Goal: Task Accomplishment & Management: Manage account settings

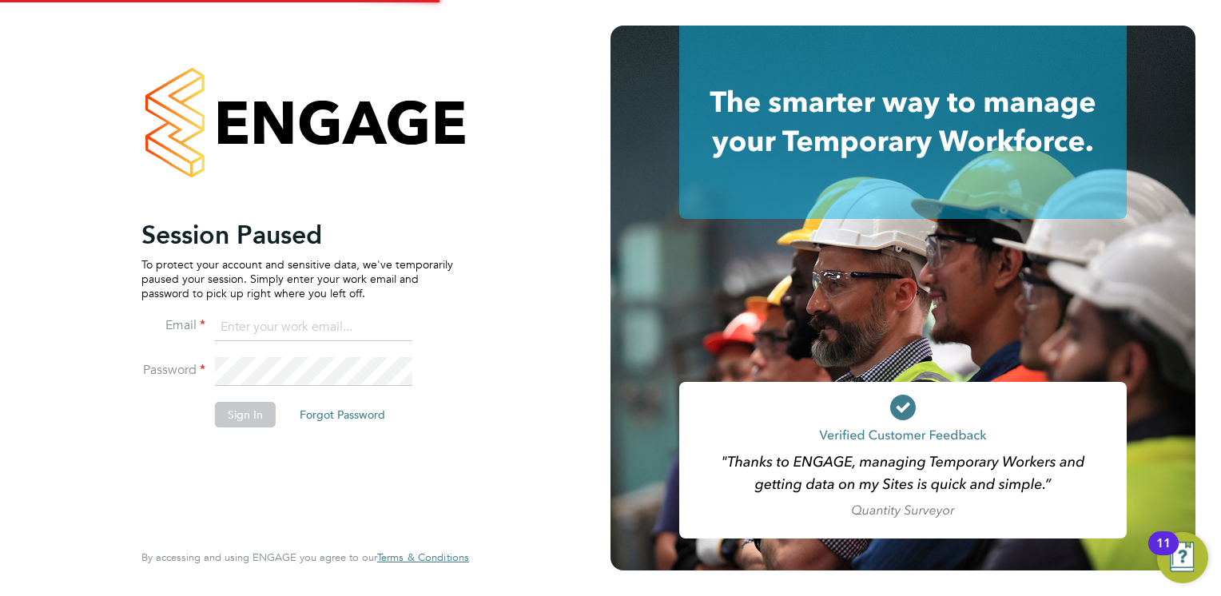
type input "Mia.Eckersley@ganymedesolutions.co.uk"
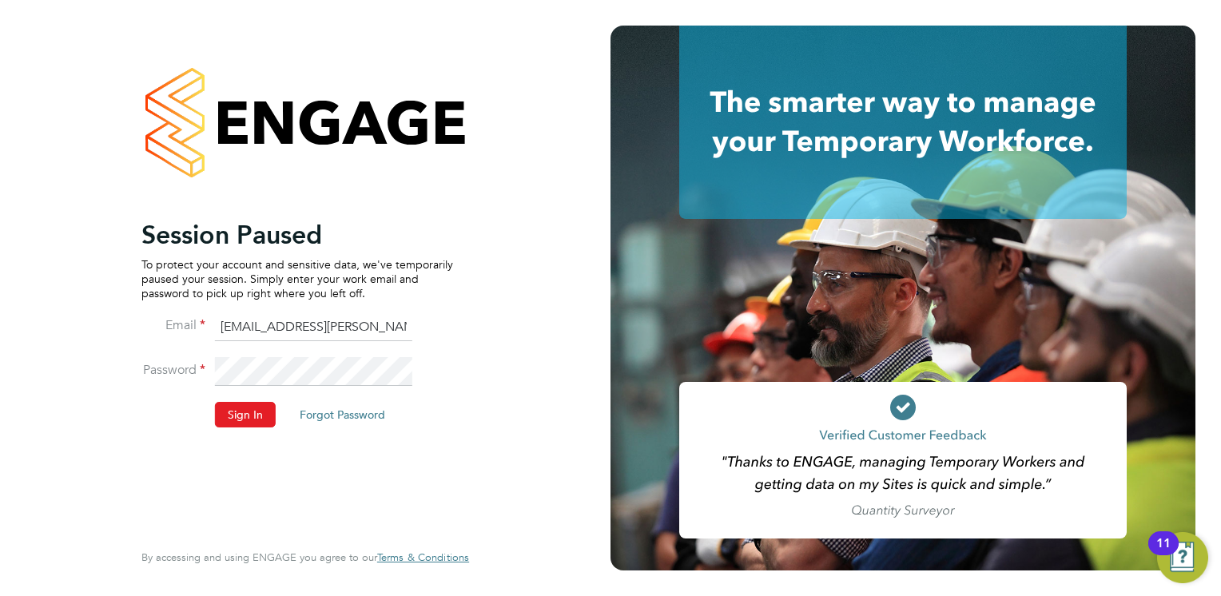
click at [240, 401] on li "Password" at bounding box center [297, 379] width 312 height 45
click at [240, 406] on button "Sign In" at bounding box center [245, 415] width 61 height 26
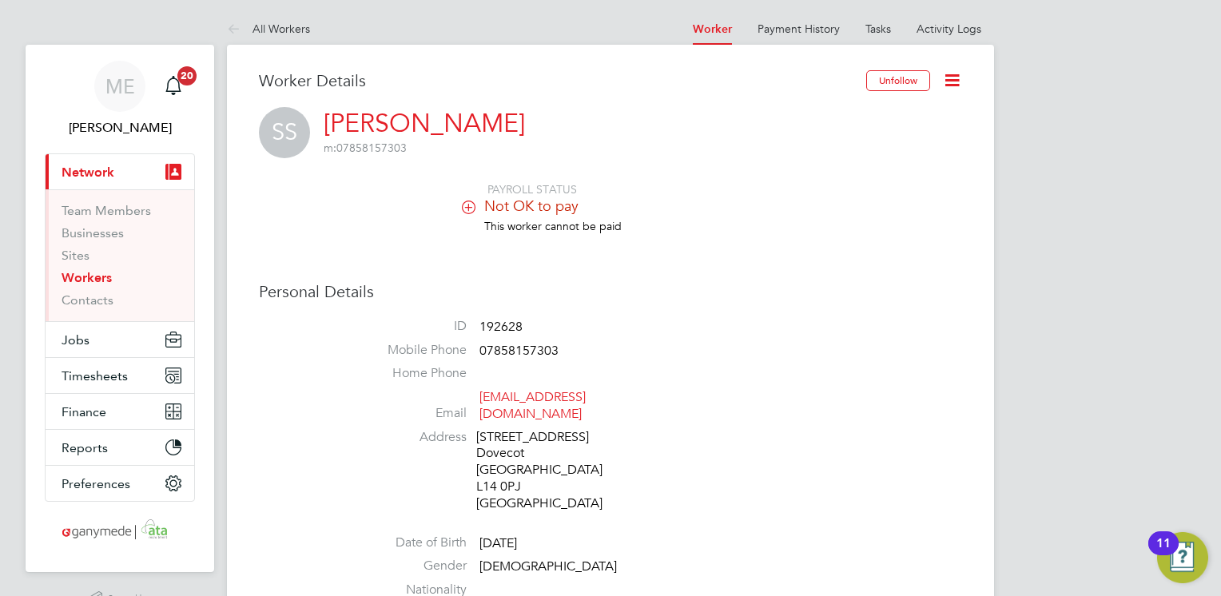
click at [625, 299] on h3 "Personal Details" at bounding box center [610, 291] width 703 height 21
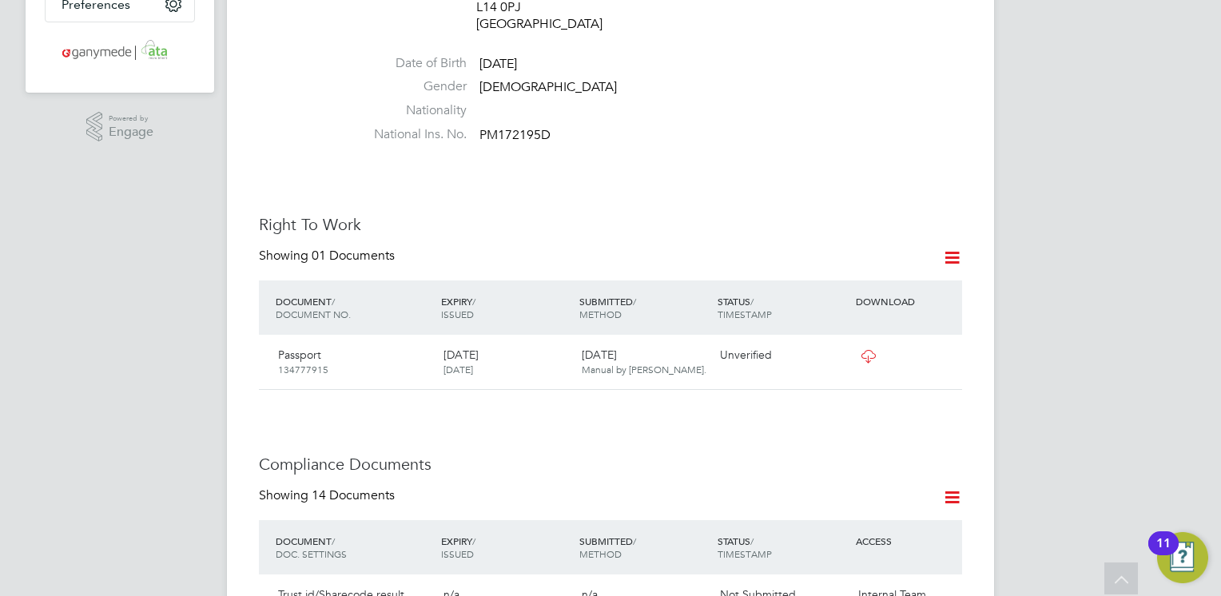
scroll to position [511, 0]
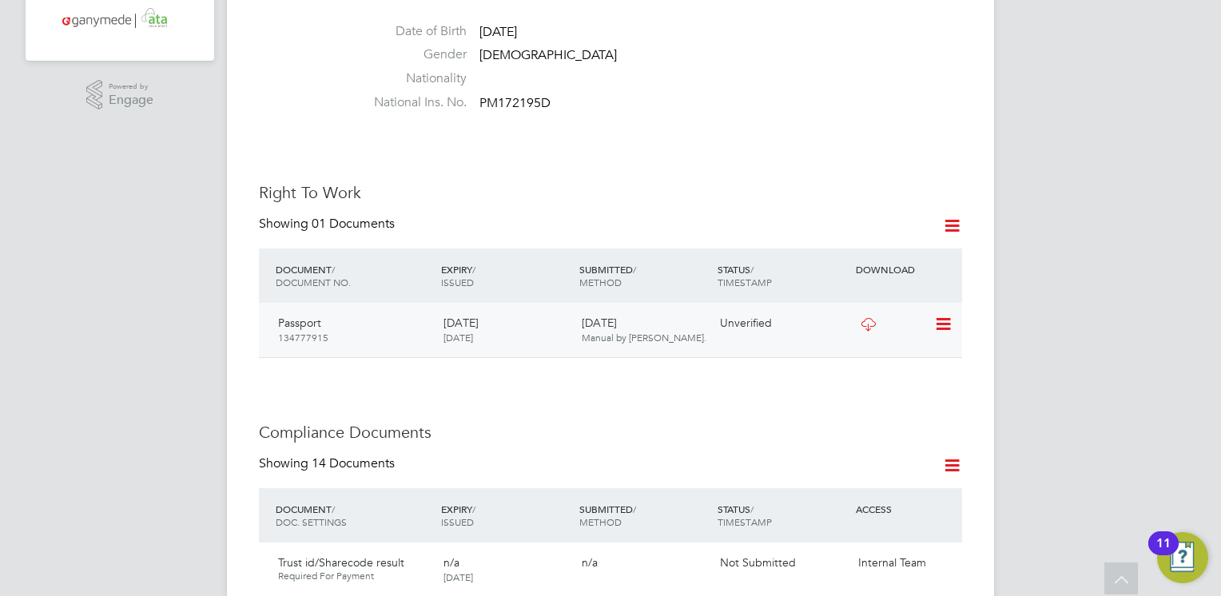
click at [869, 318] on icon at bounding box center [868, 324] width 20 height 13
click at [938, 315] on icon at bounding box center [942, 324] width 16 height 19
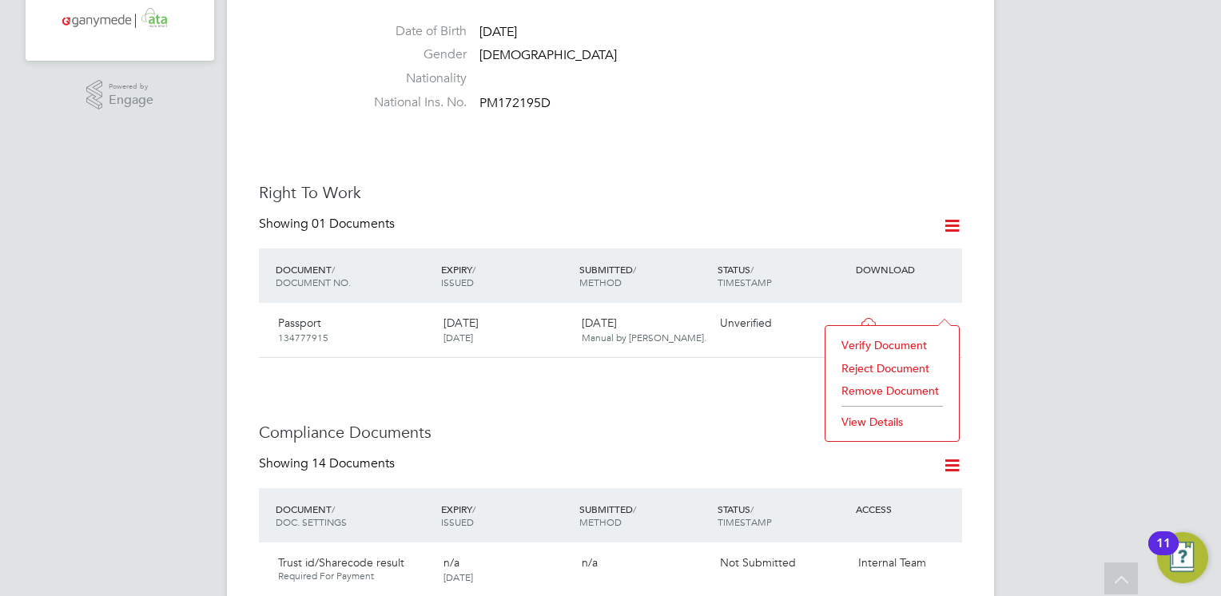
click at [824, 182] on h3 "Right To Work" at bounding box center [610, 192] width 703 height 21
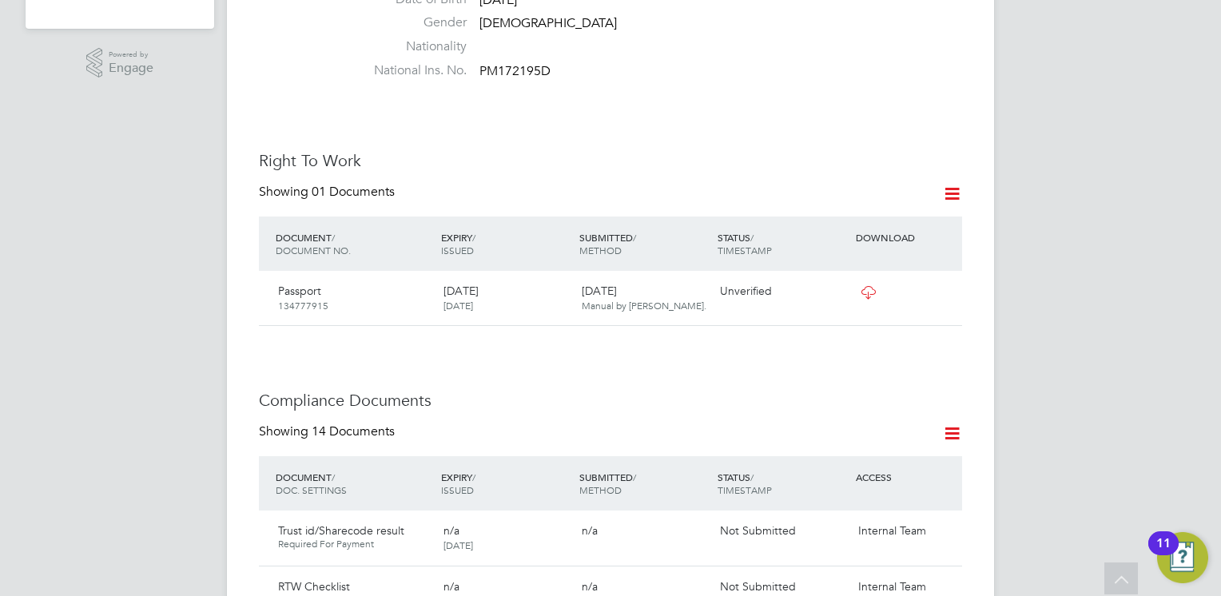
scroll to position [575, 0]
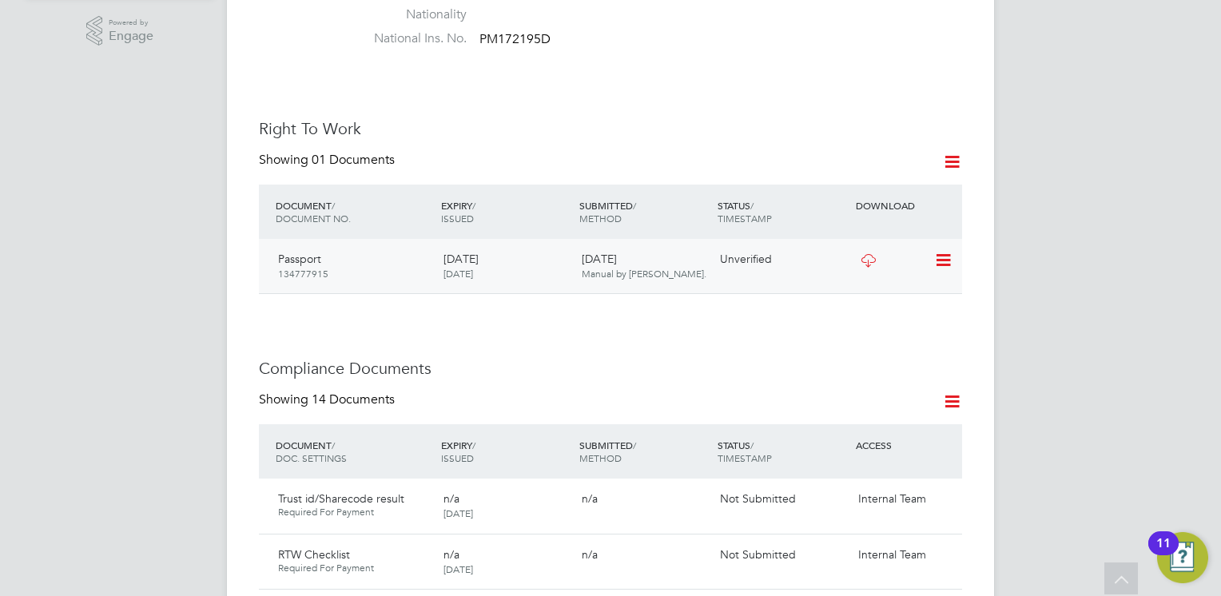
click at [940, 251] on icon at bounding box center [942, 260] width 16 height 19
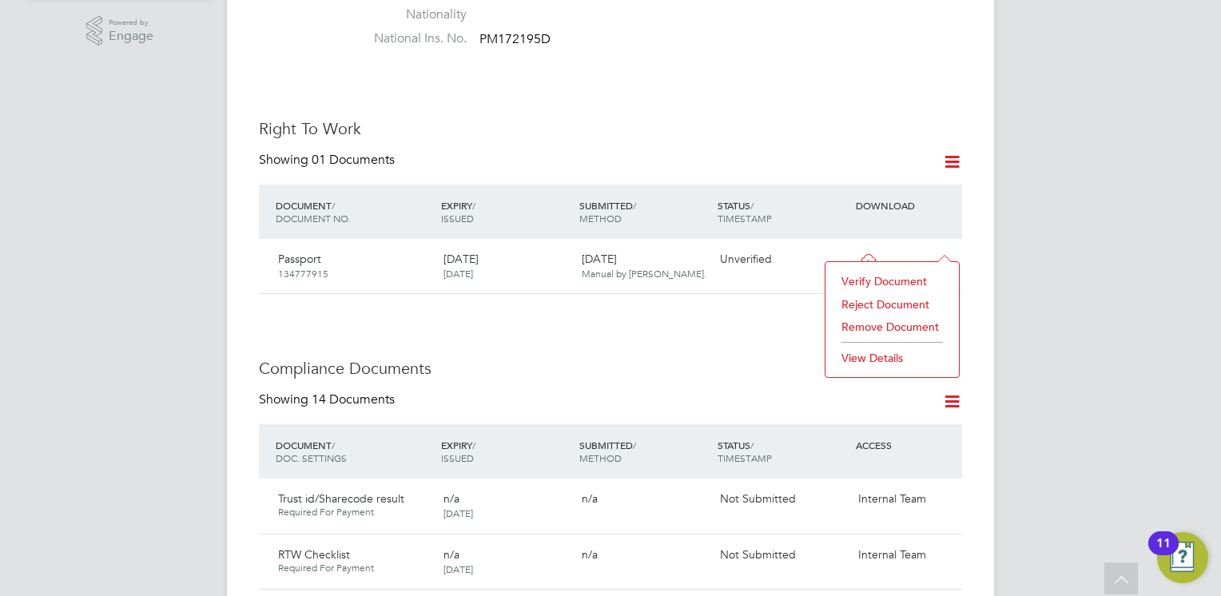
click at [868, 302] on li "Reject Document" at bounding box center [891, 304] width 117 height 22
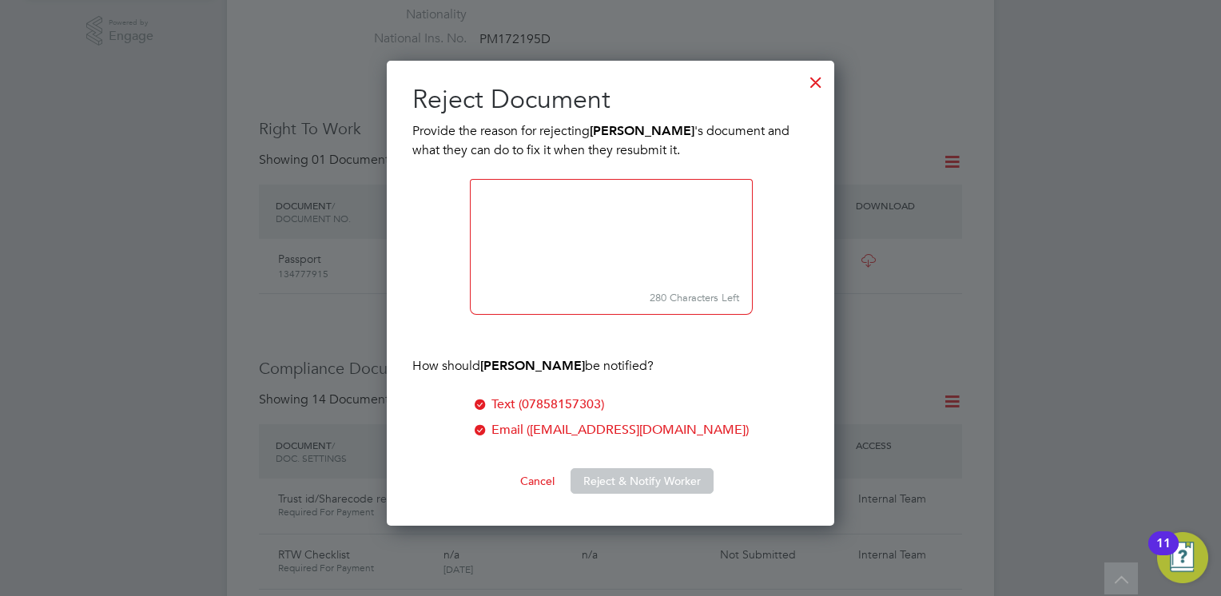
scroll to position [466, 448]
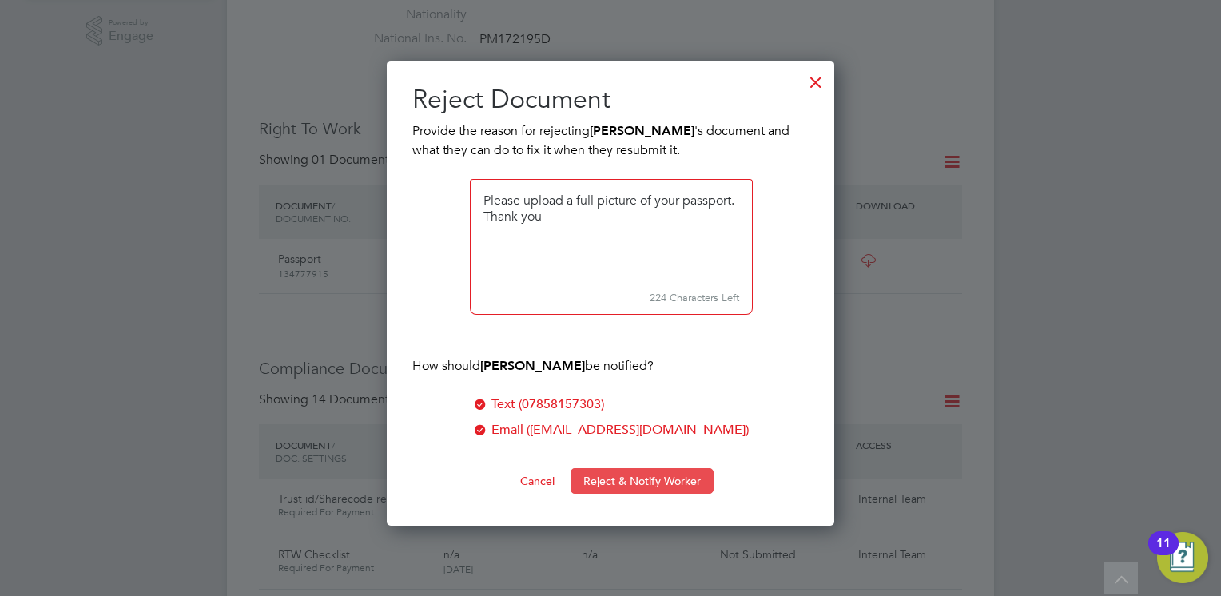
type textarea "Please upload a full picture of your passport. Thank you"
click at [657, 478] on button "Reject & Notify Worker" at bounding box center [641, 481] width 143 height 26
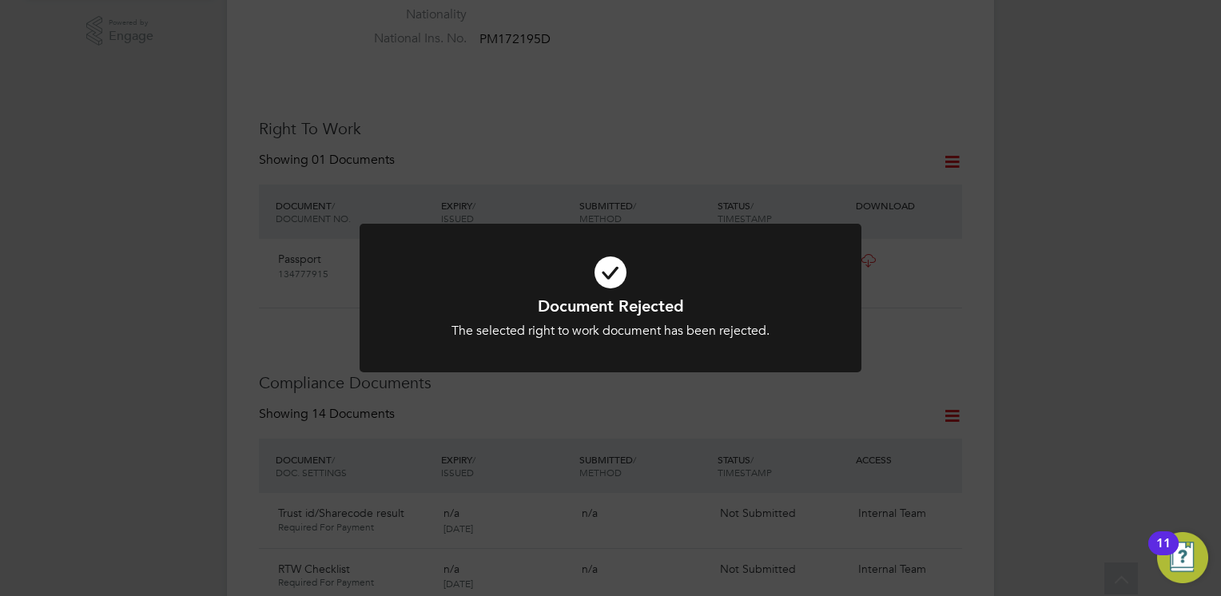
click at [538, 320] on div "Document Rejected The selected right to work document has been rejected. Cancel…" at bounding box center [610, 318] width 415 height 44
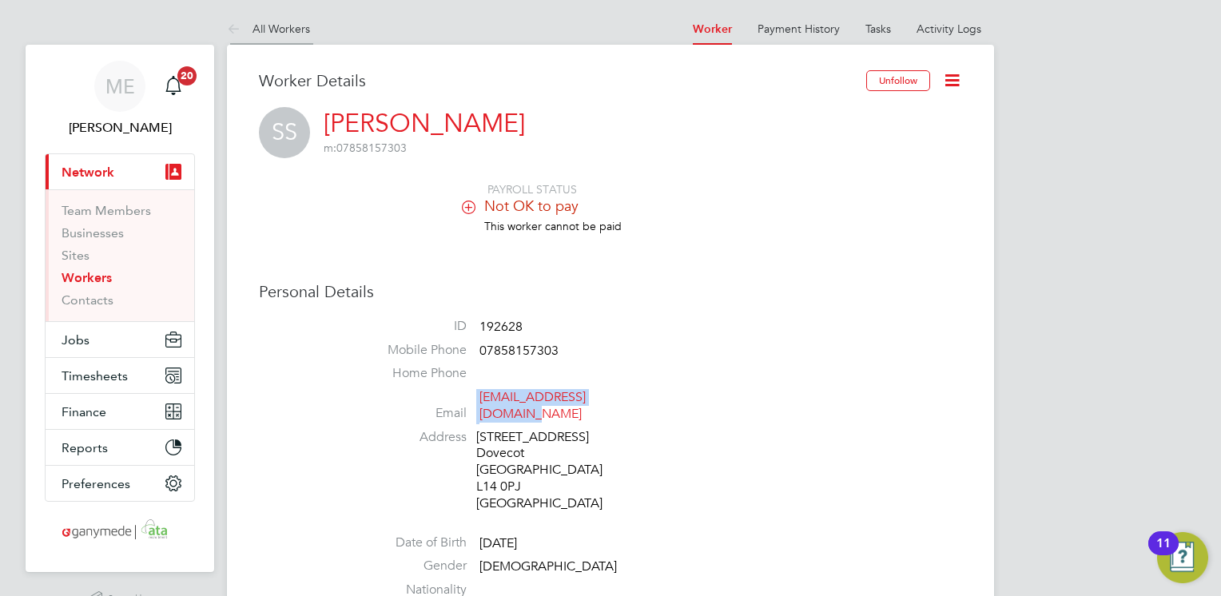
click at [231, 32] on icon at bounding box center [237, 30] width 20 height 20
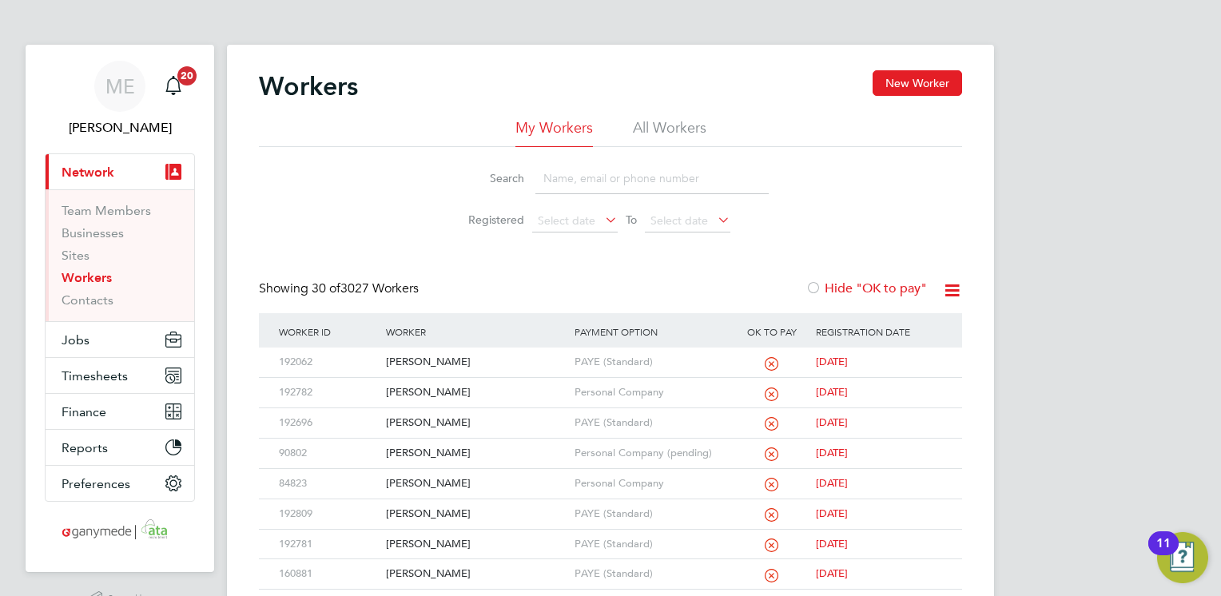
click at [566, 193] on input at bounding box center [651, 178] width 233 height 31
click at [514, 356] on div "[PERSON_NAME]" at bounding box center [476, 363] width 188 height 30
click at [587, 181] on input "steve" at bounding box center [651, 178] width 233 height 31
type input "steven"
click at [465, 358] on div "[PERSON_NAME]" at bounding box center [476, 363] width 188 height 30
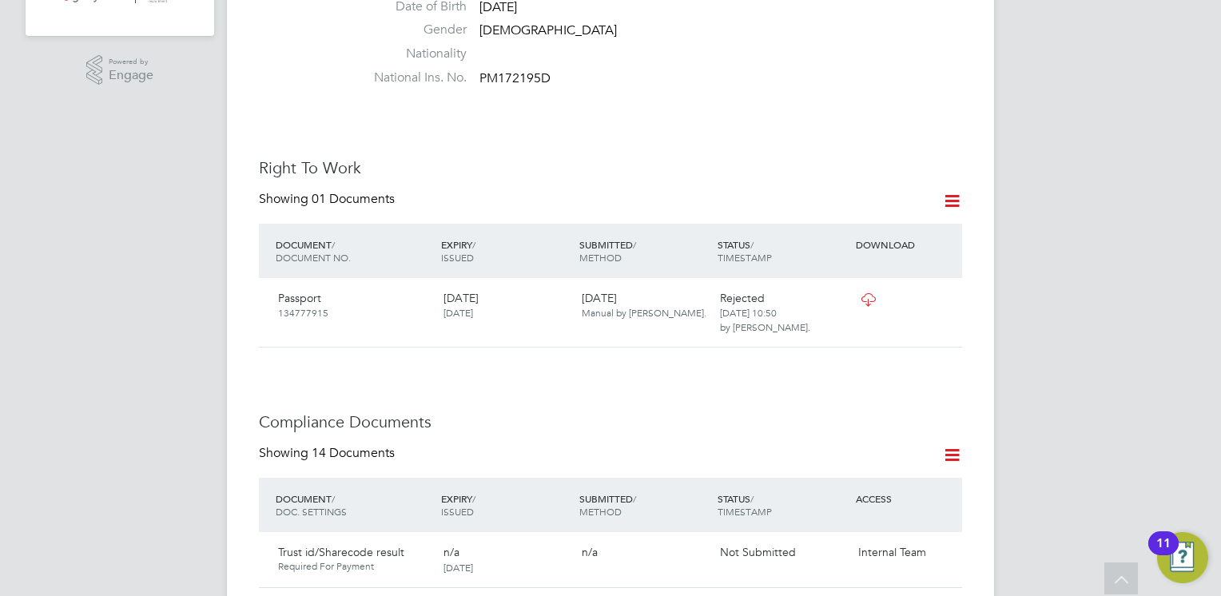
scroll to position [607, 0]
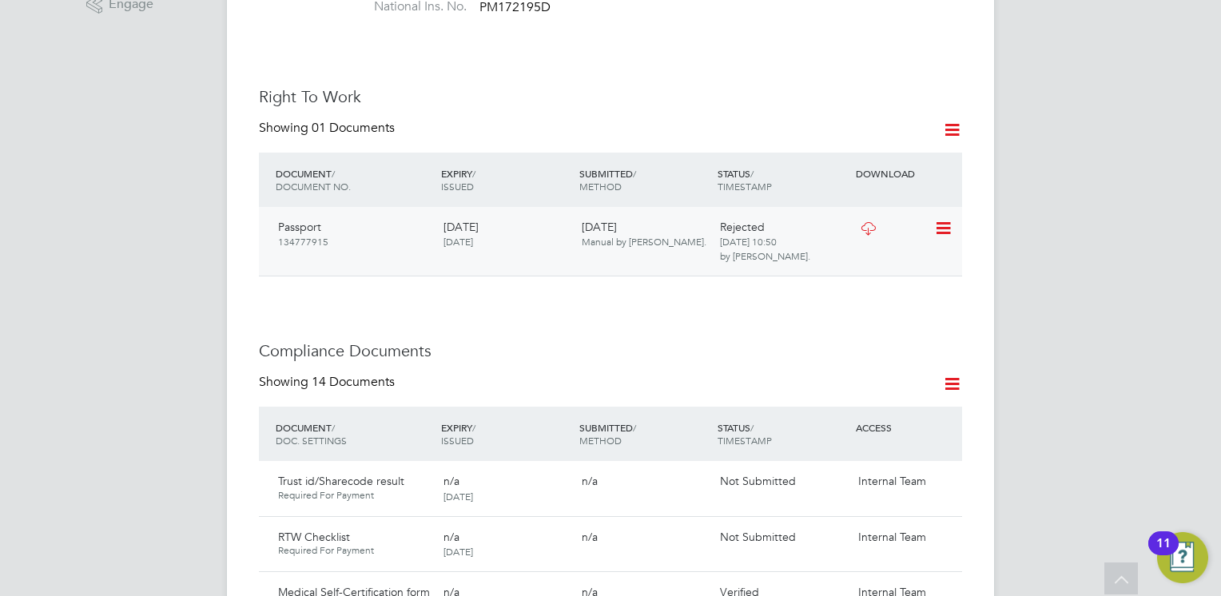
click at [948, 219] on icon at bounding box center [942, 228] width 16 height 19
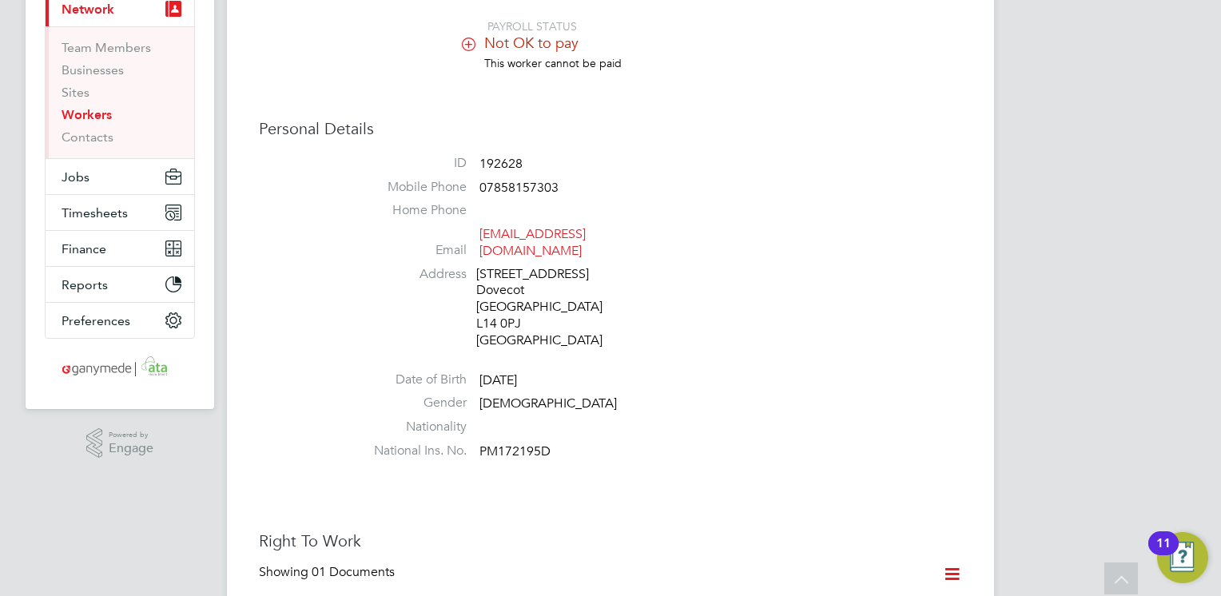
scroll to position [0, 0]
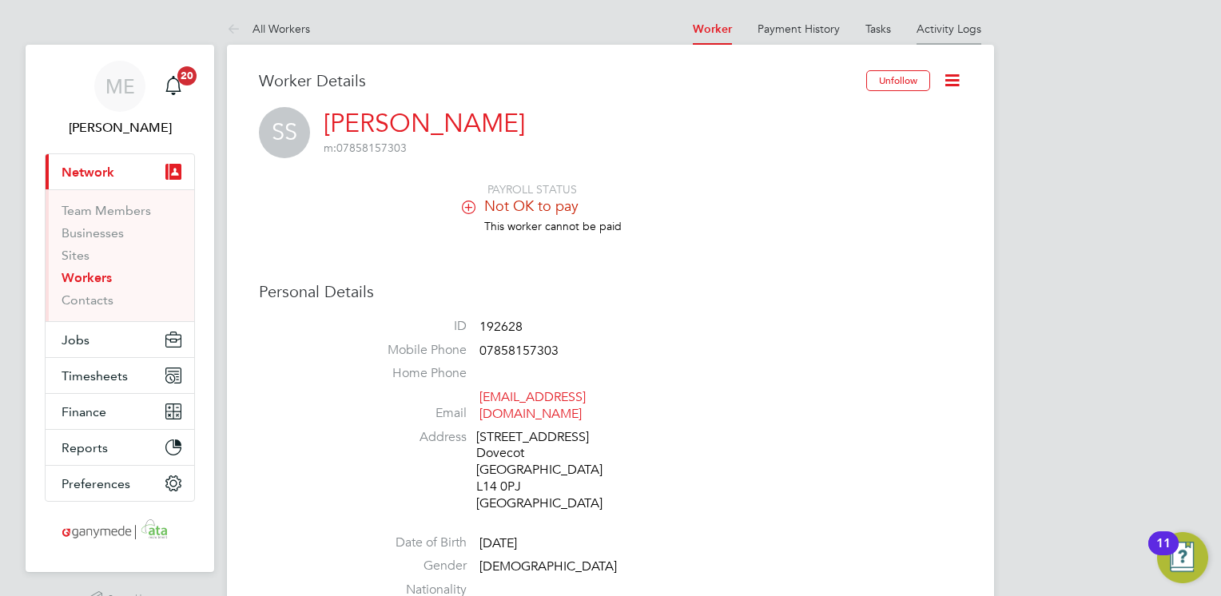
click at [936, 18] on li "Activity Logs" at bounding box center [948, 29] width 65 height 32
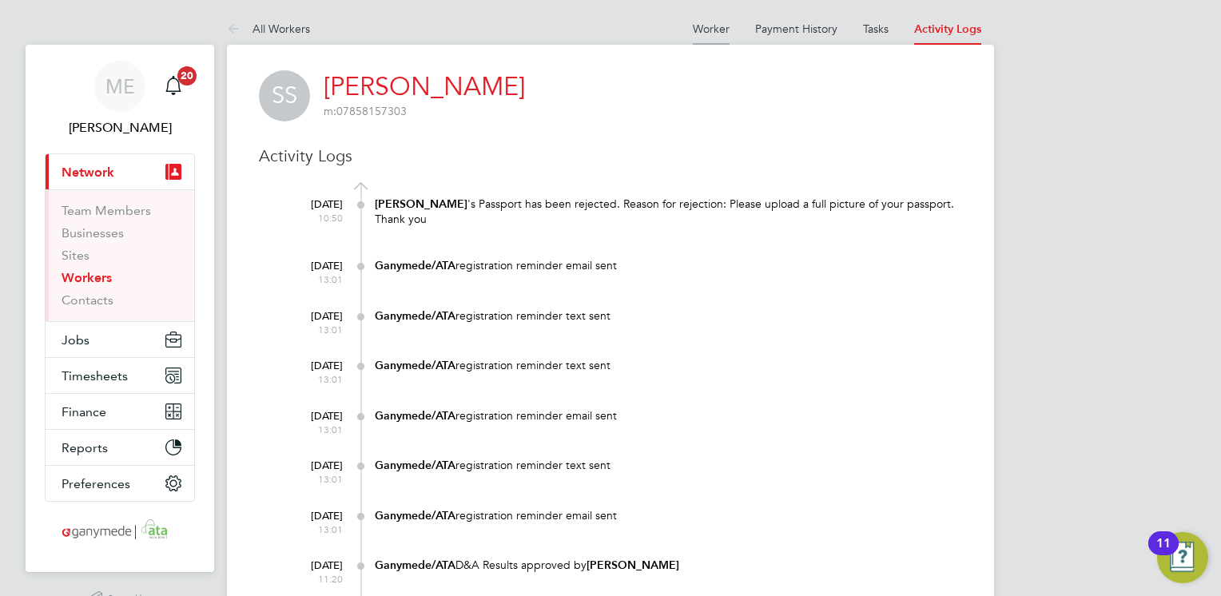
click at [719, 26] on link "Worker" at bounding box center [711, 29] width 37 height 14
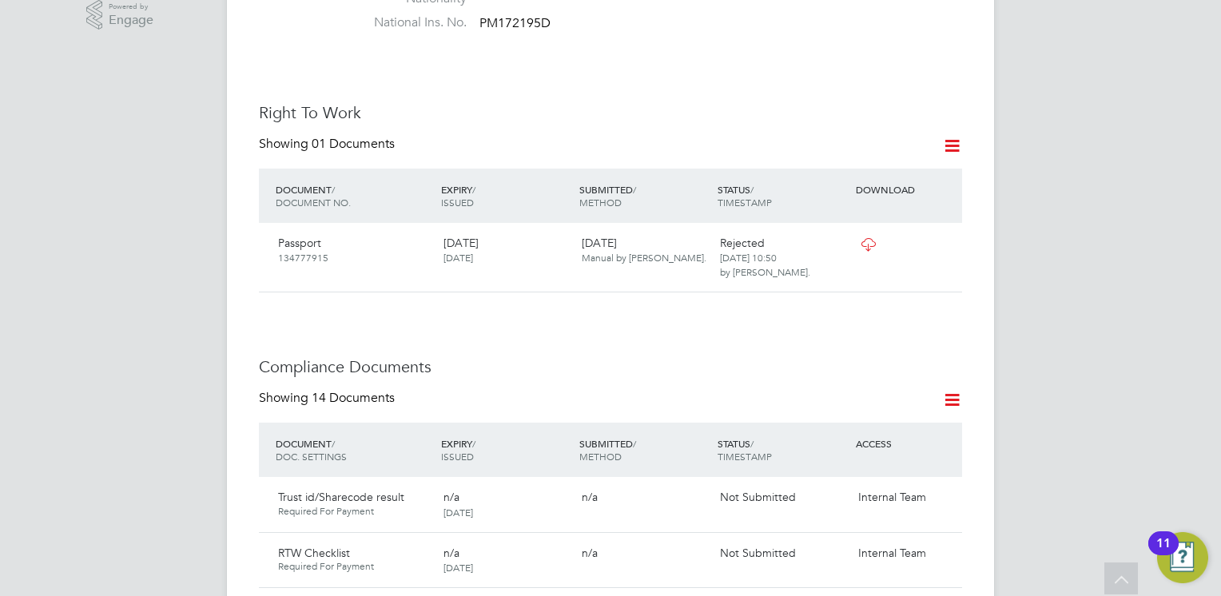
scroll to position [639, 0]
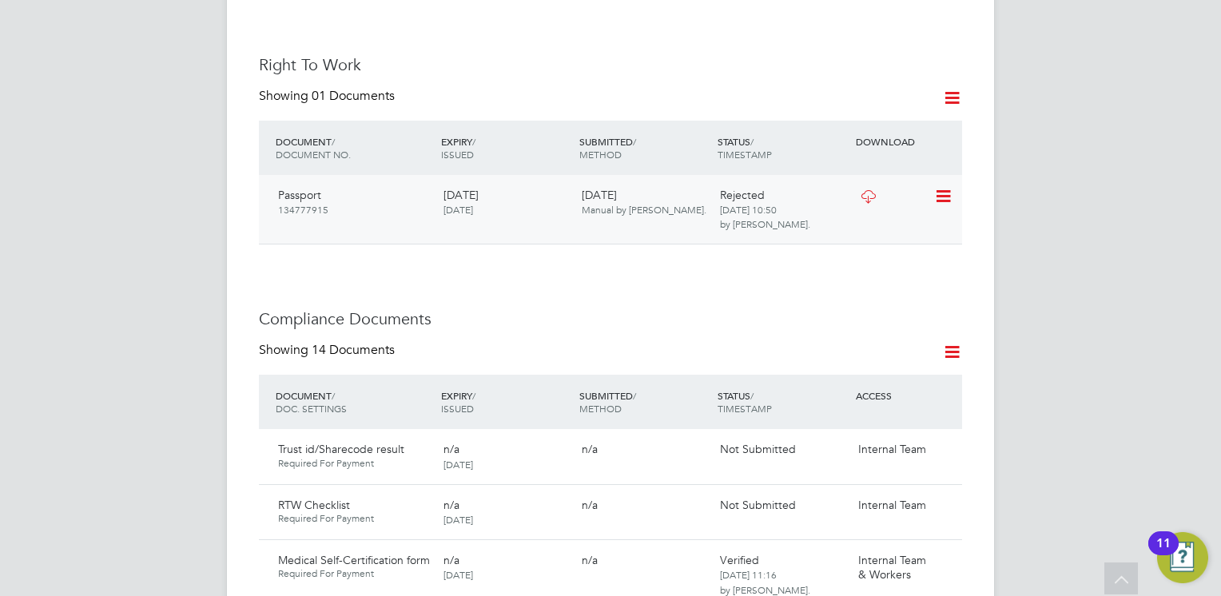
click at [939, 188] on icon at bounding box center [942, 196] width 16 height 19
click at [868, 190] on icon at bounding box center [868, 196] width 20 height 13
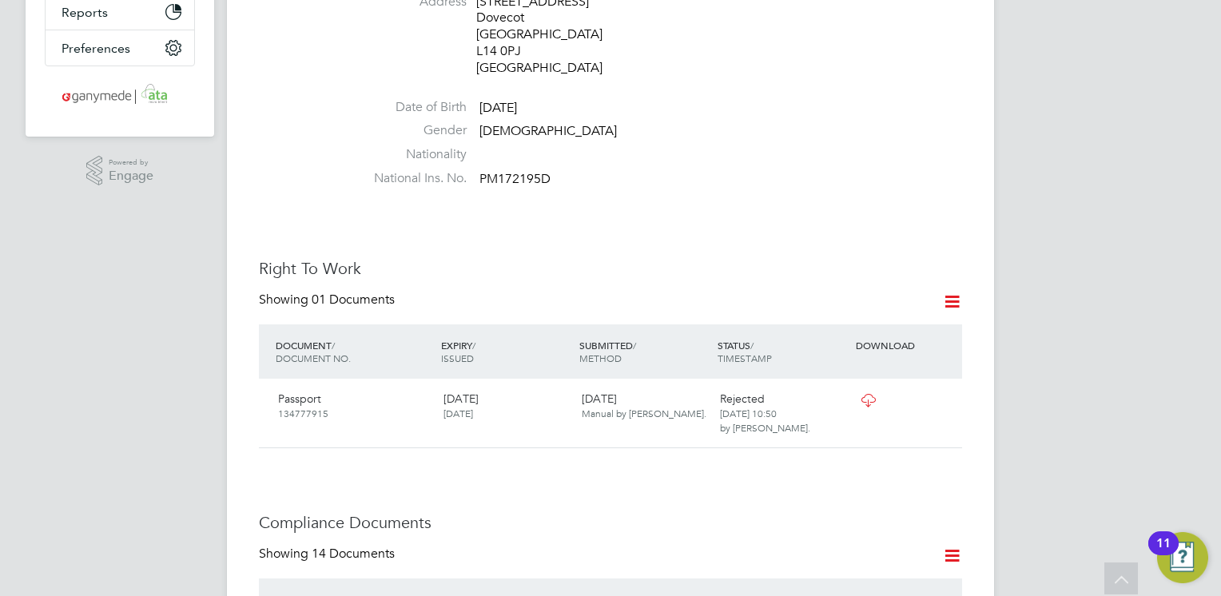
scroll to position [479, 0]
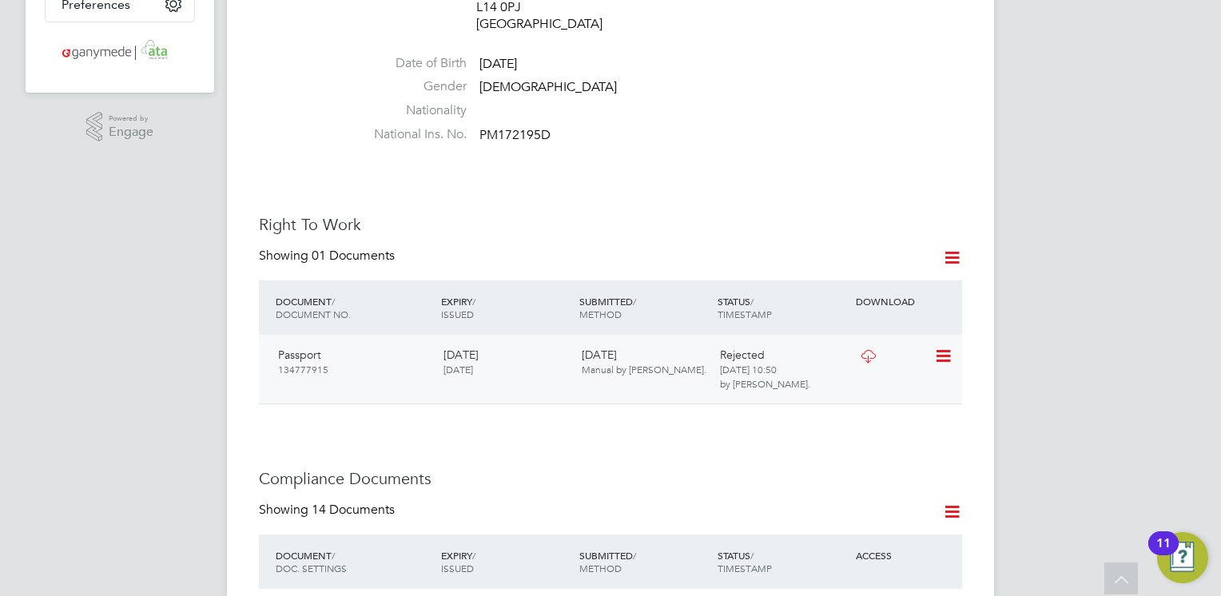
click at [943, 347] on icon at bounding box center [942, 356] width 16 height 19
click at [858, 371] on li "Verify Document" at bounding box center [891, 377] width 117 height 22
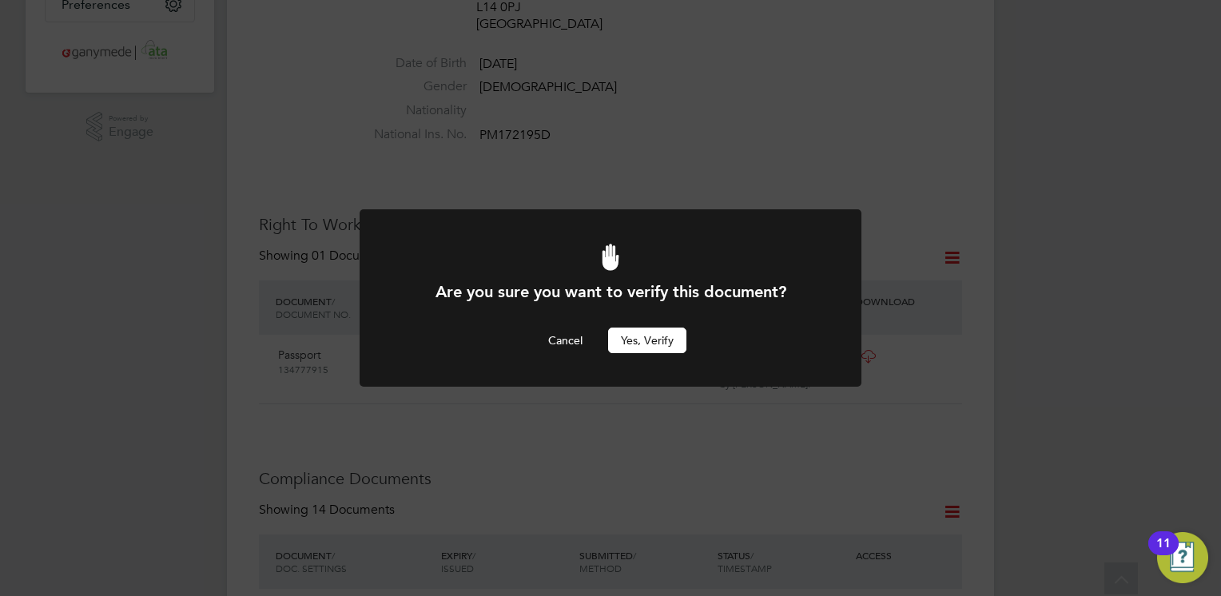
click at [653, 337] on button "Yes, verify" at bounding box center [647, 341] width 78 height 26
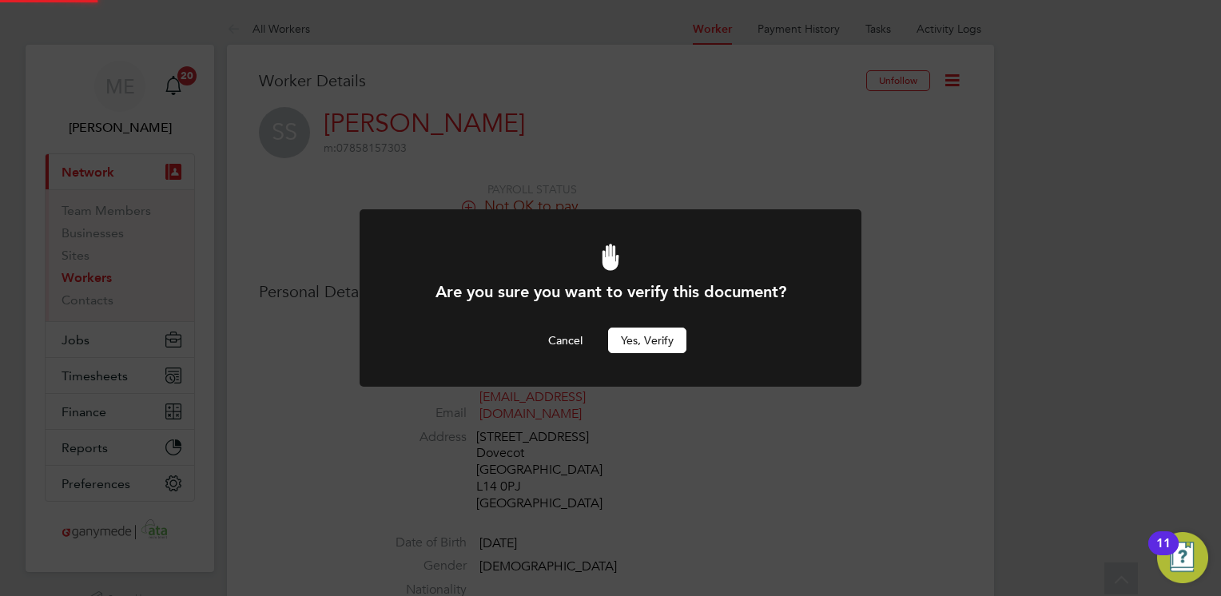
scroll to position [479, 0]
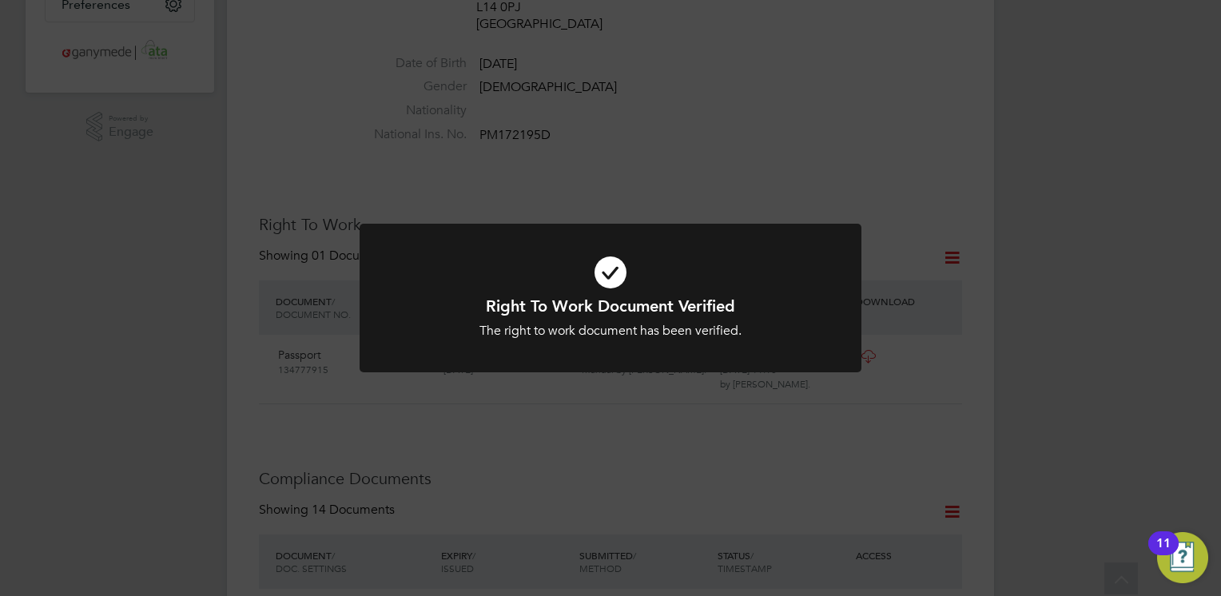
click at [573, 343] on div at bounding box center [610, 298] width 502 height 149
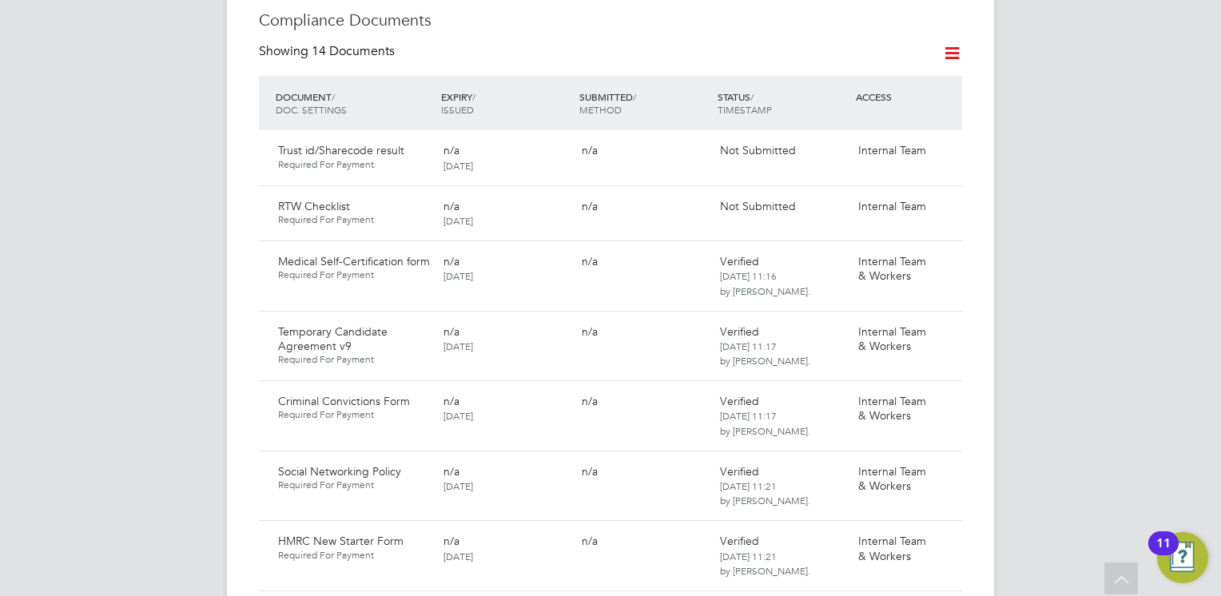
scroll to position [991, 0]
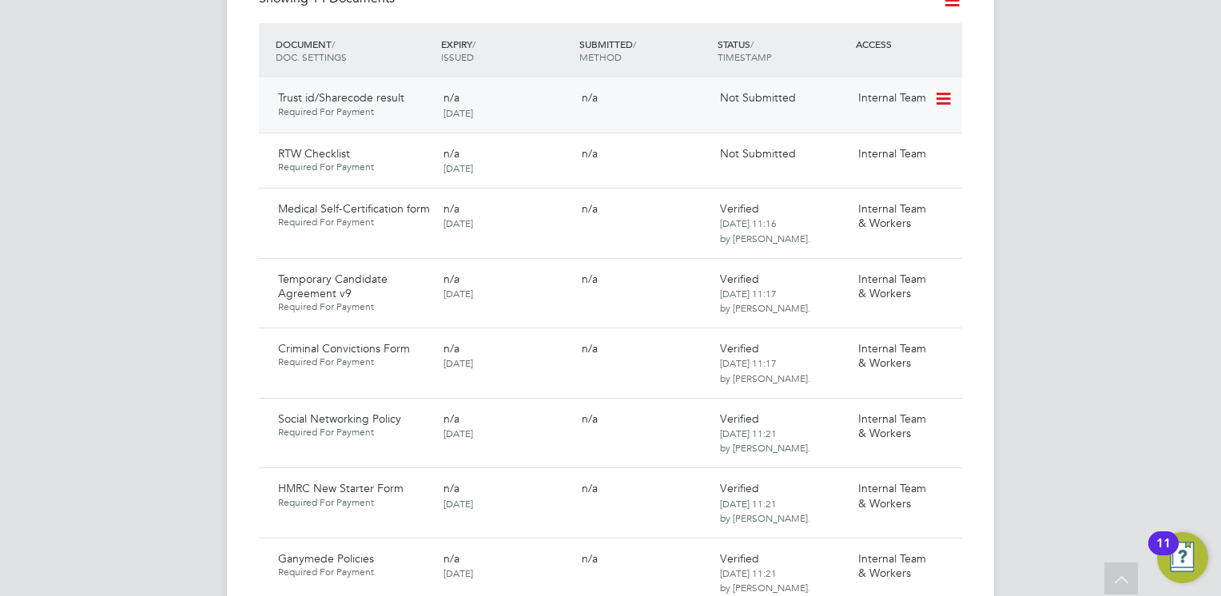
click at [939, 89] on icon at bounding box center [942, 98] width 16 height 19
click at [864, 141] on li "Submit Document" at bounding box center [894, 143] width 112 height 22
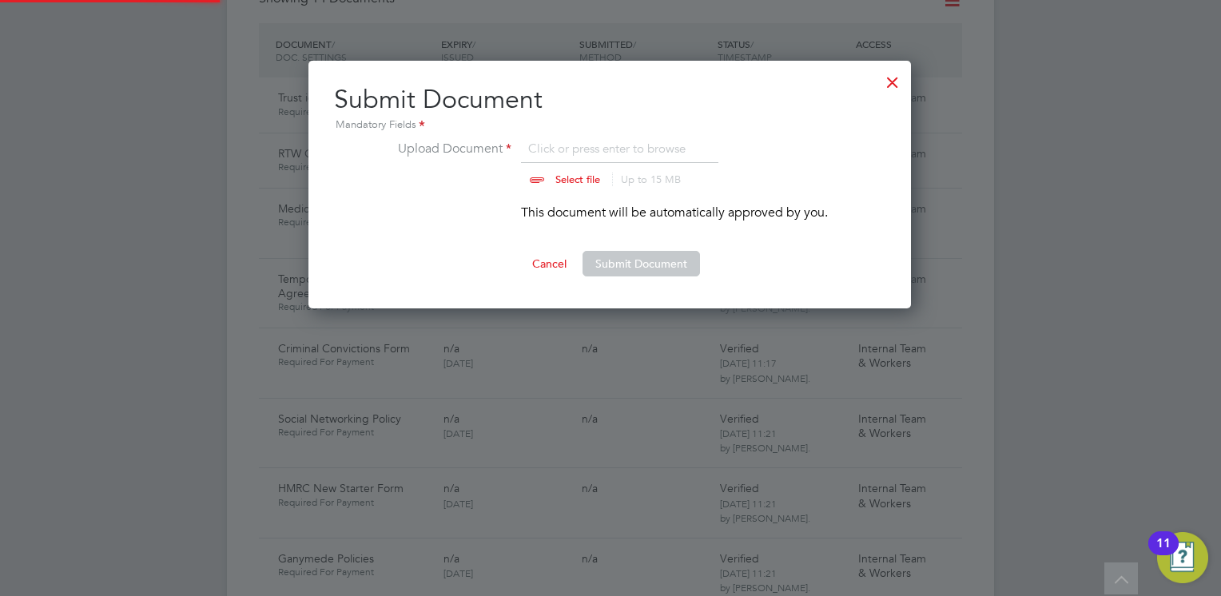
scroll to position [248, 604]
click at [548, 176] on input "file" at bounding box center [592, 163] width 251 height 48
type input "C:\fakepath\Steven Michael Smith.pdf"
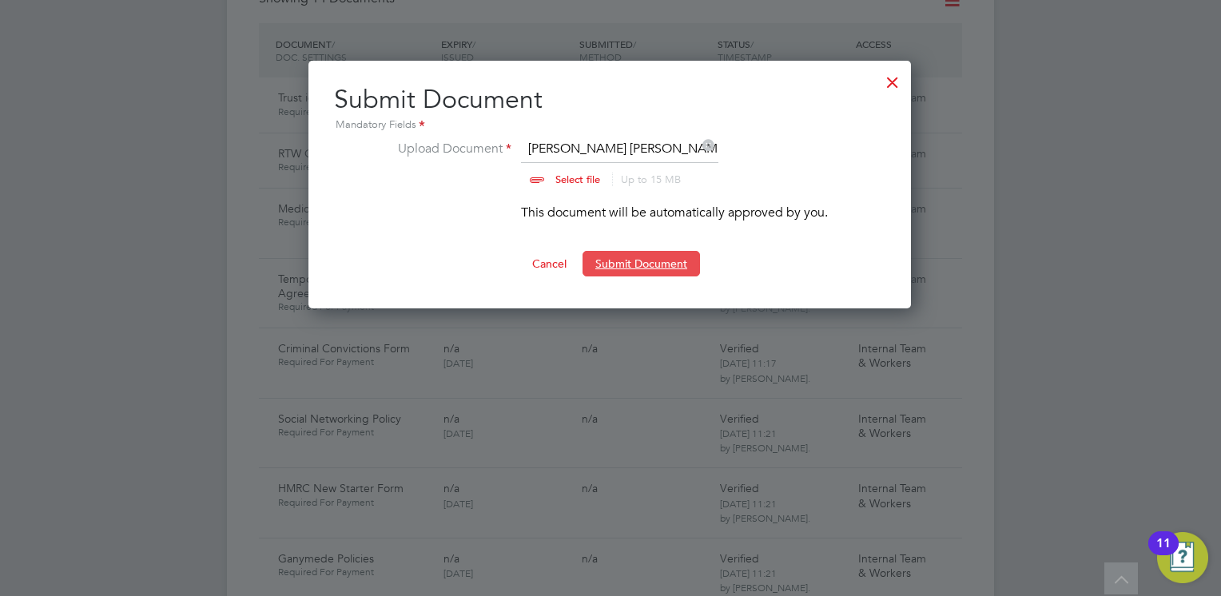
click at [636, 264] on button "Submit Document" at bounding box center [640, 264] width 117 height 26
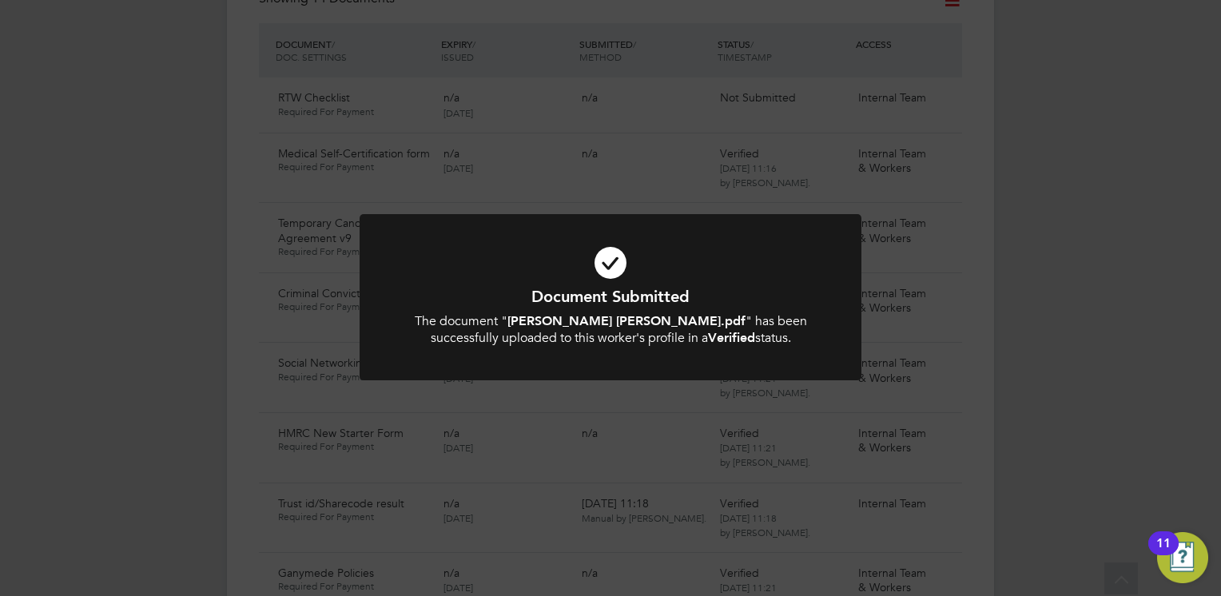
click at [754, 227] on div at bounding box center [610, 297] width 502 height 166
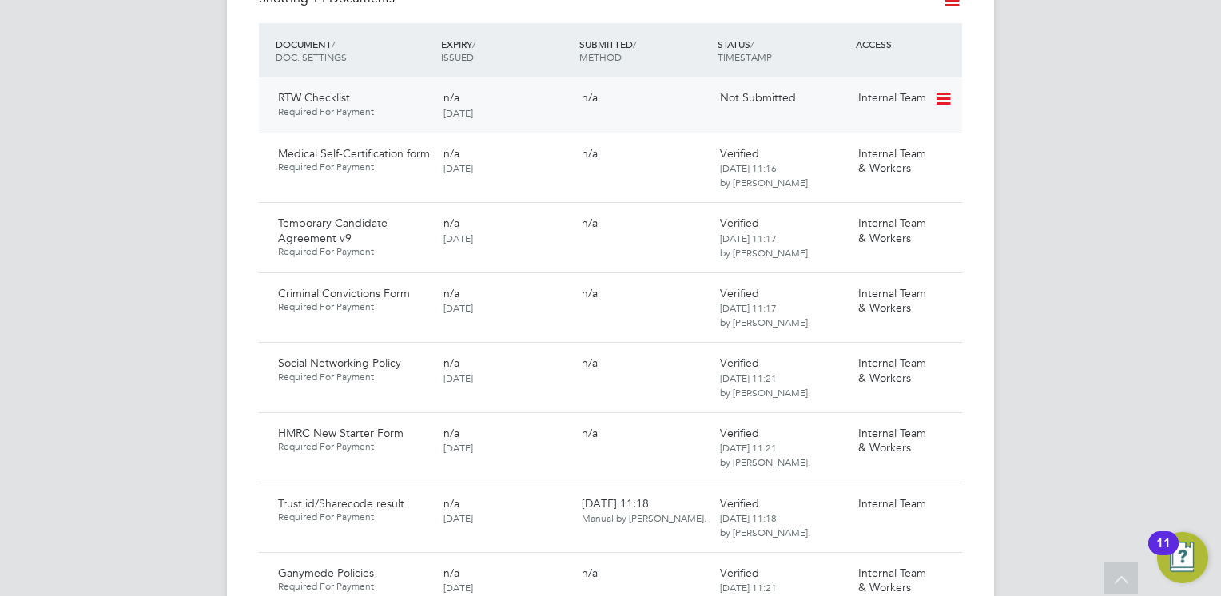
click at [944, 89] on icon at bounding box center [942, 98] width 16 height 19
click at [870, 137] on li "Submit Document" at bounding box center [894, 143] width 112 height 22
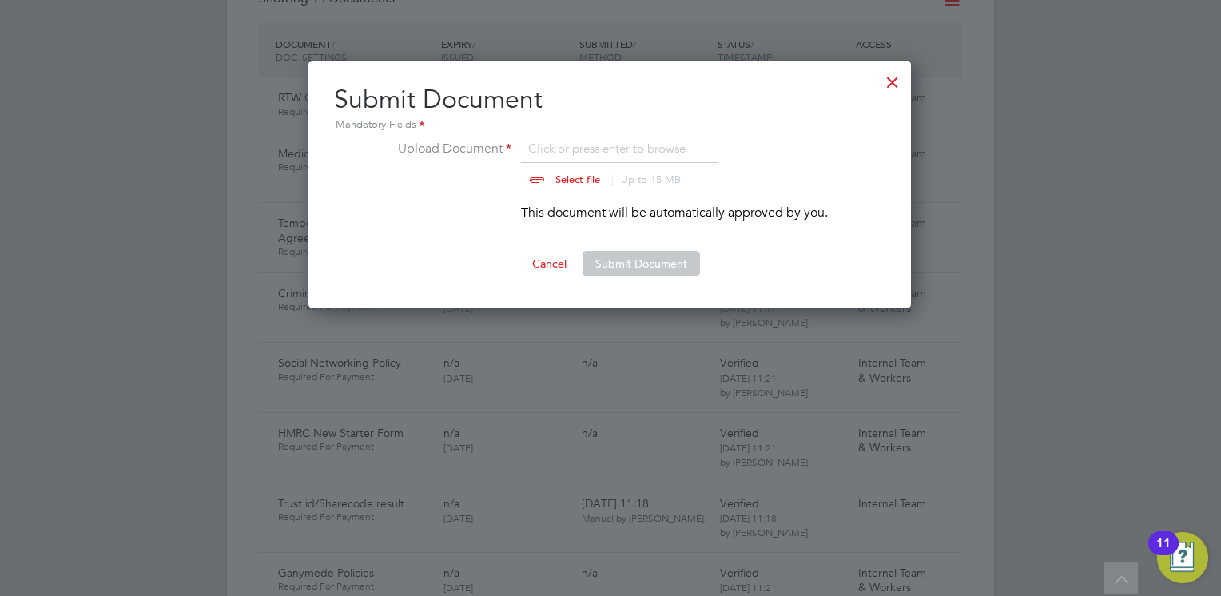
click at [558, 177] on input "file" at bounding box center [592, 163] width 251 height 48
type input "C:\fakepath\Right to Work Checklist - Steven Smith.pdf"
click at [616, 258] on button "Submit Document" at bounding box center [640, 264] width 117 height 26
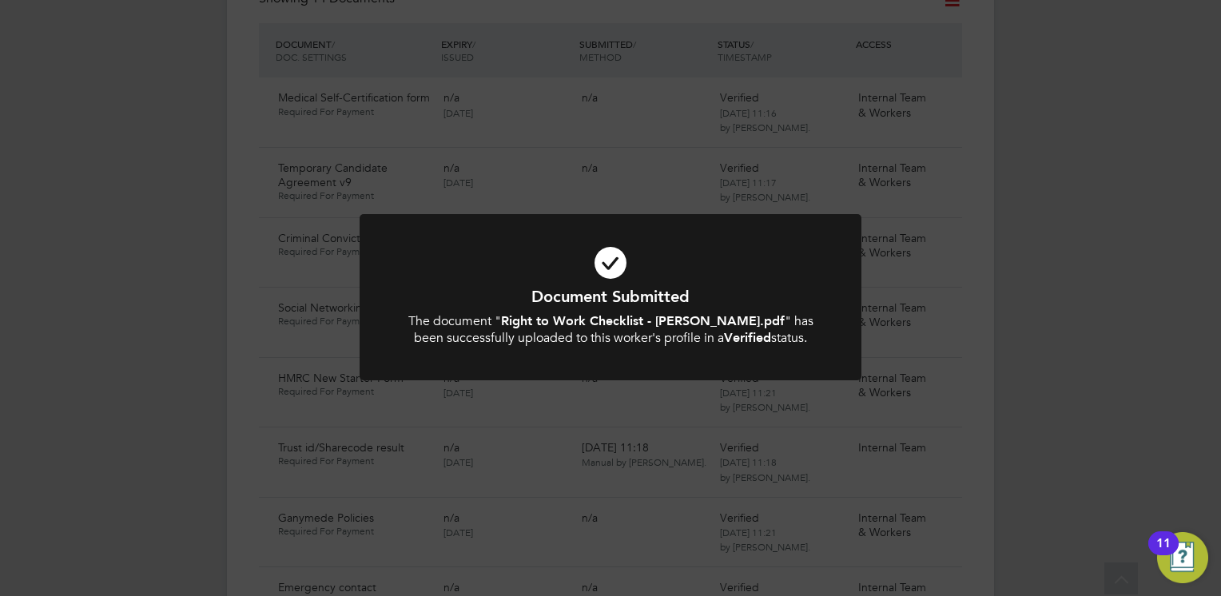
click at [557, 270] on icon at bounding box center [610, 263] width 415 height 62
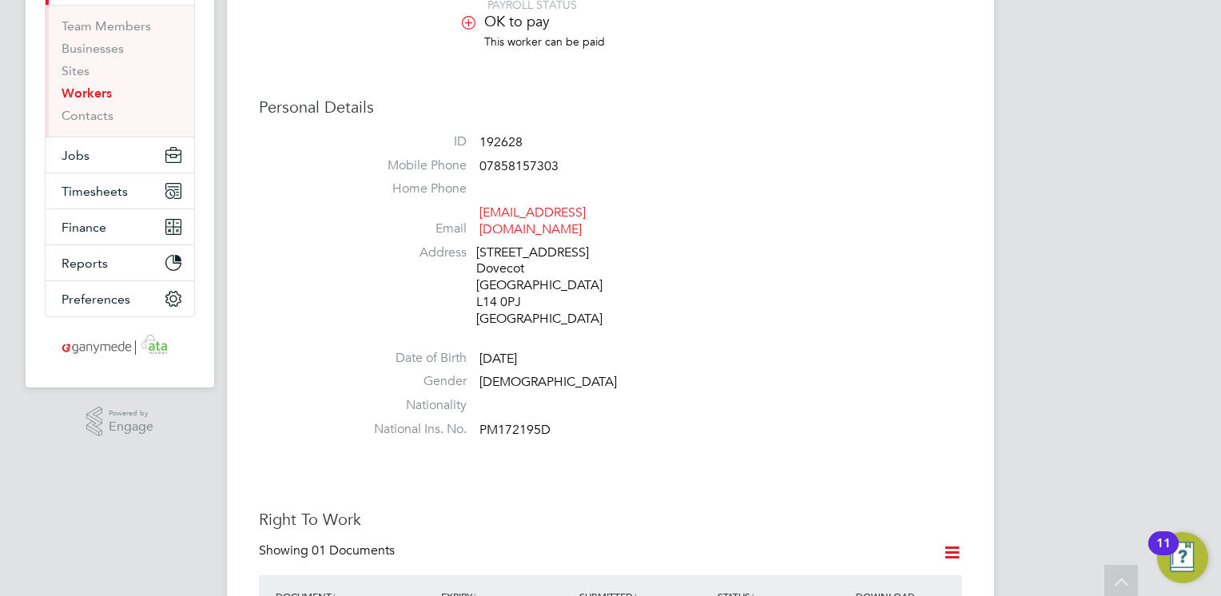
scroll to position [320, 0]
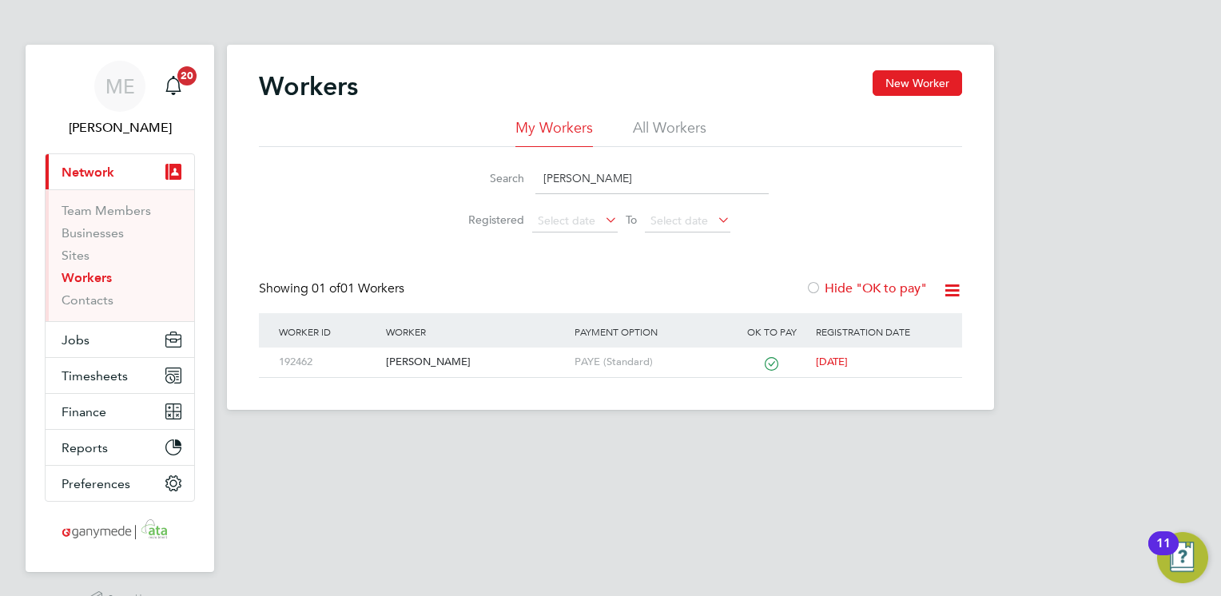
drag, startPoint x: 608, startPoint y: 182, endPoint x: 483, endPoint y: 177, distance: 124.7
click at [483, 177] on div "Search MICHELLE" at bounding box center [610, 178] width 316 height 31
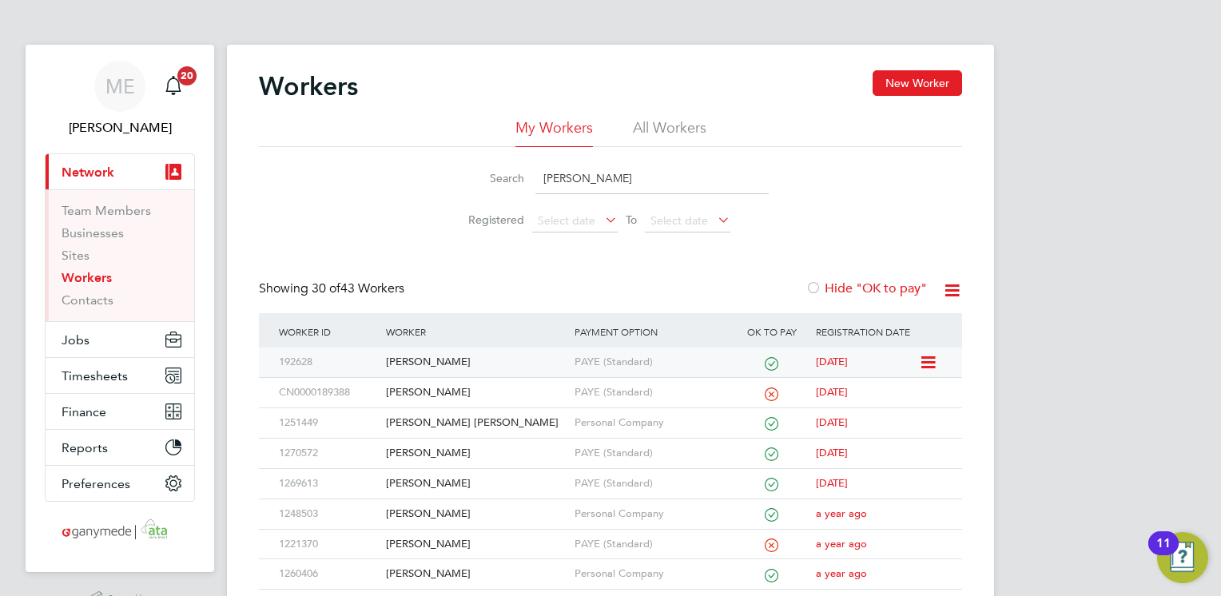
type input "steve"
click at [489, 352] on div "Steven Smith" at bounding box center [476, 363] width 188 height 30
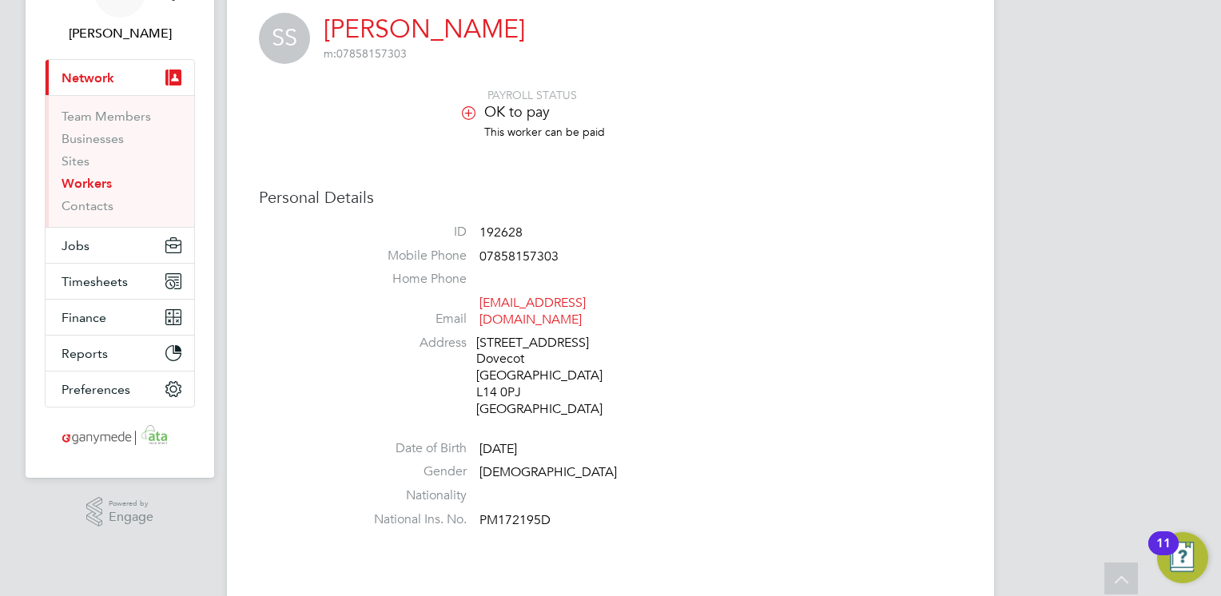
scroll to position [96, 0]
drag, startPoint x: 565, startPoint y: 502, endPoint x: 476, endPoint y: 504, distance: 88.7
click at [476, 510] on li "National Ins. No. PM172195D" at bounding box center [658, 522] width 607 height 24
copy li "PM172195D"
click at [621, 443] on li "Date of Birth [DEMOGRAPHIC_DATA]" at bounding box center [658, 451] width 607 height 24
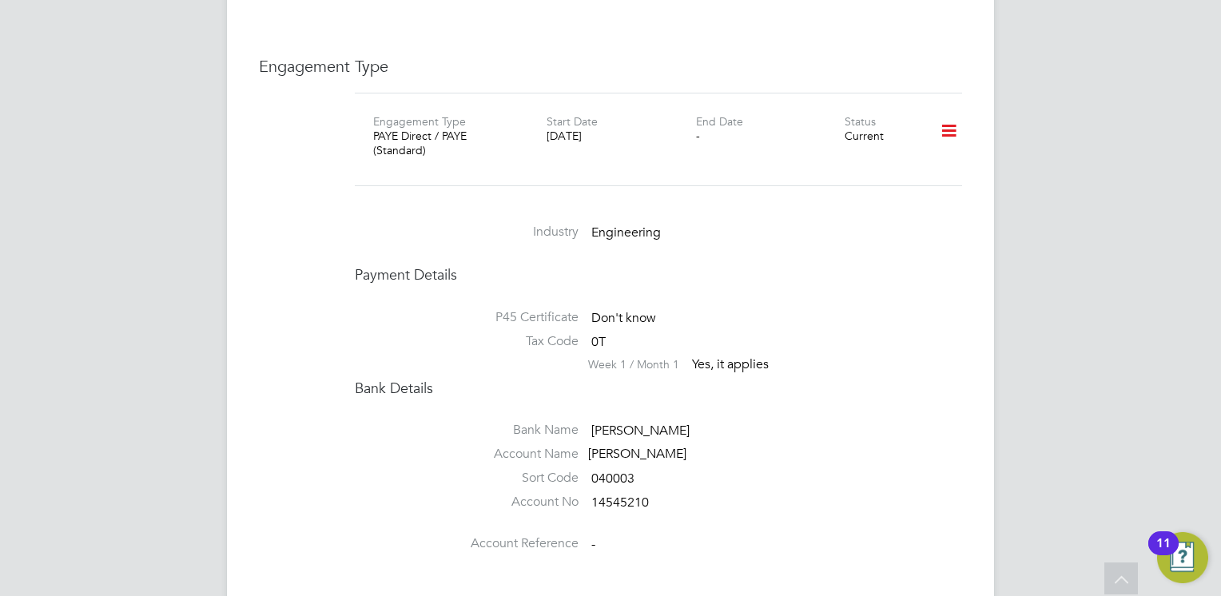
scroll to position [2109, 0]
drag, startPoint x: 662, startPoint y: 423, endPoint x: 585, endPoint y: 424, distance: 77.5
click at [585, 444] on li "Account Name [PERSON_NAME]" at bounding box center [658, 456] width 607 height 24
drag, startPoint x: 585, startPoint y: 424, endPoint x: 681, endPoint y: 440, distance: 97.2
click at [681, 444] on li "Account Name [PERSON_NAME]" at bounding box center [658, 456] width 607 height 24
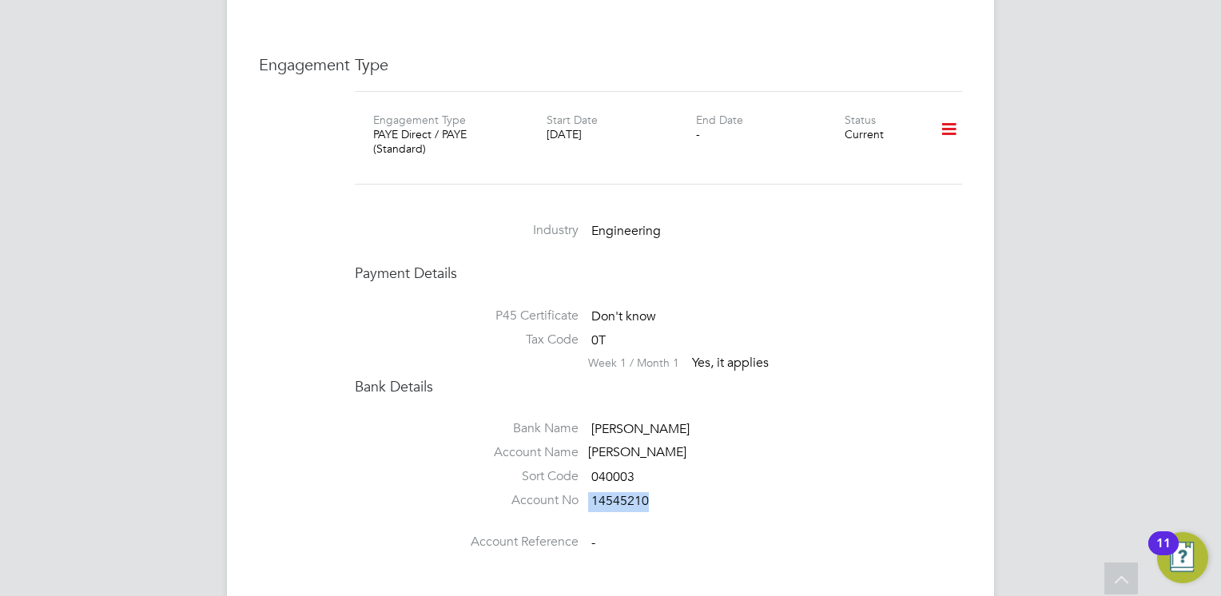
drag, startPoint x: 651, startPoint y: 467, endPoint x: 582, endPoint y: 470, distance: 69.5
click at [582, 492] on li "Account No 14545210" at bounding box center [658, 504] width 607 height 24
copy li "14545210"
drag, startPoint x: 639, startPoint y: 449, endPoint x: 586, endPoint y: 449, distance: 53.5
click at [586, 468] on li "Sort Code 040003" at bounding box center [658, 480] width 607 height 24
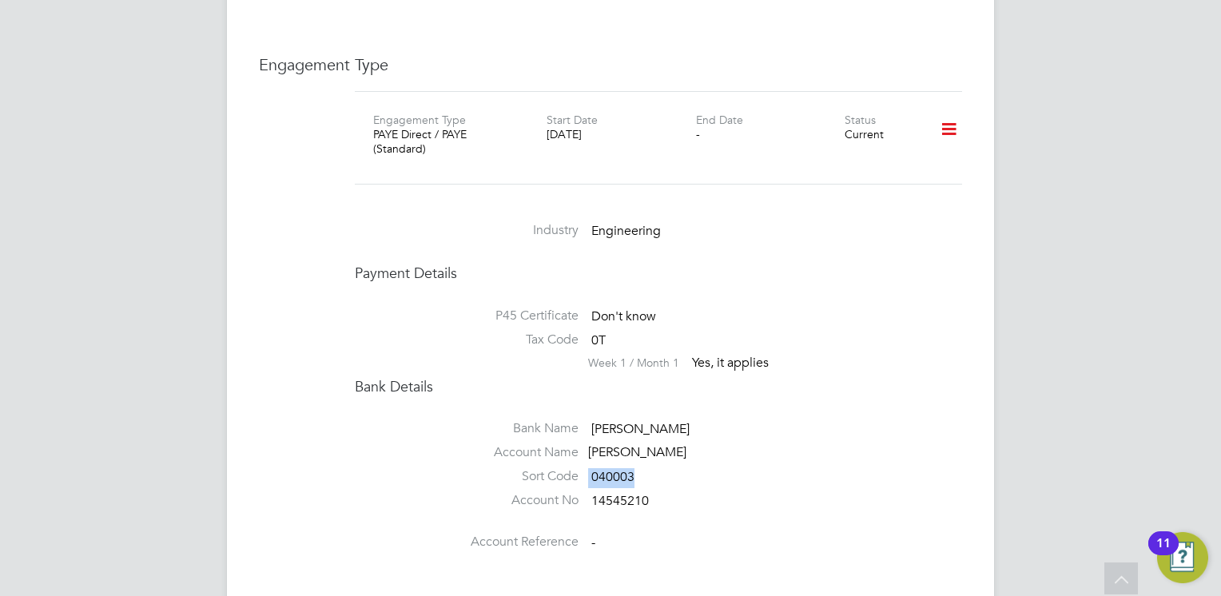
copy li "040003"
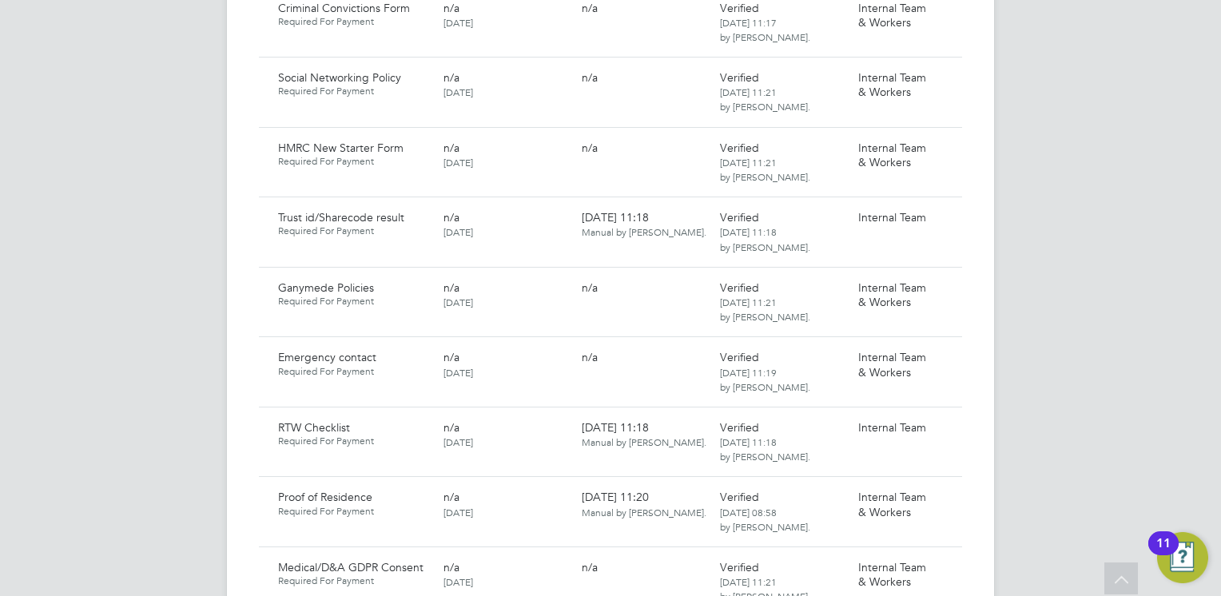
scroll to position [1214, 0]
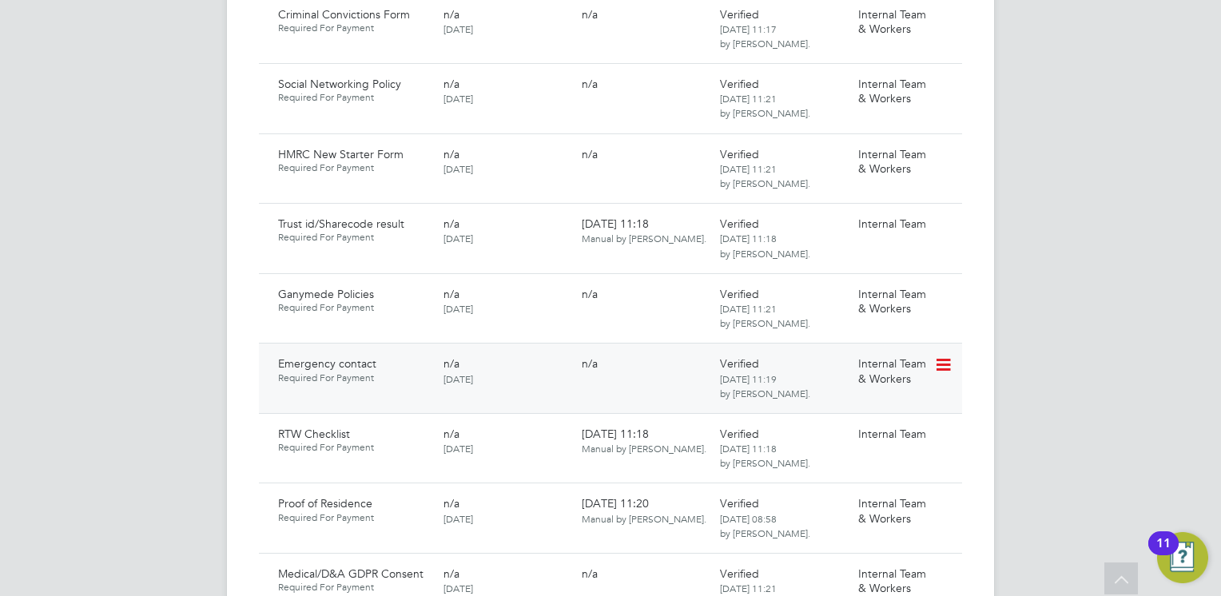
click at [943, 355] on icon at bounding box center [942, 364] width 16 height 19
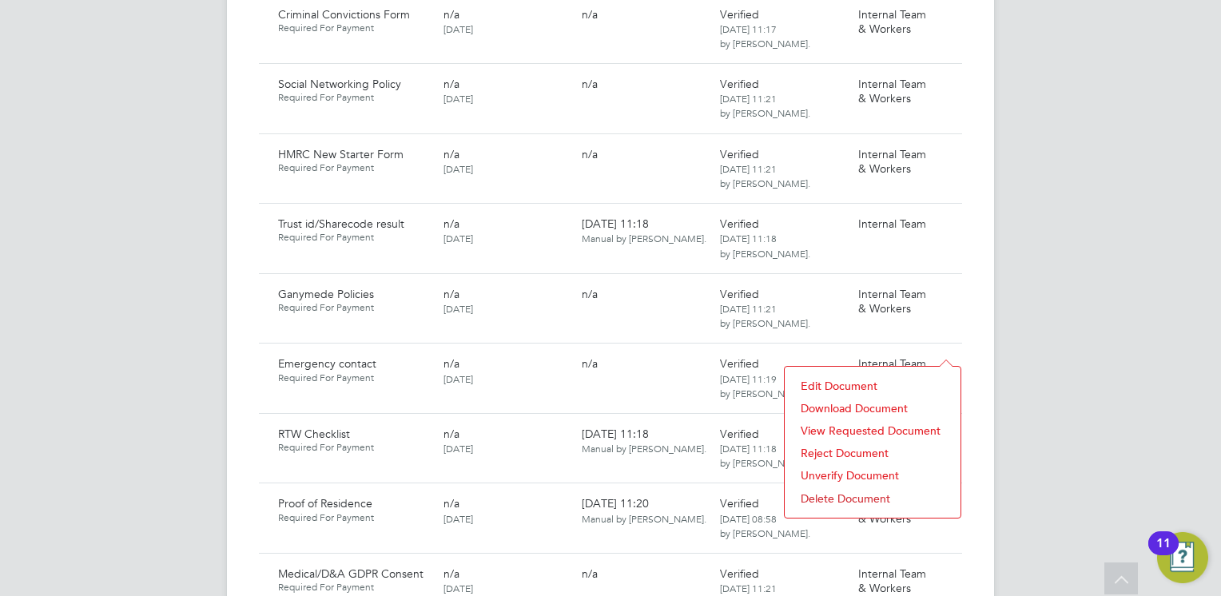
click at [835, 401] on li "Download Document" at bounding box center [872, 408] width 160 height 22
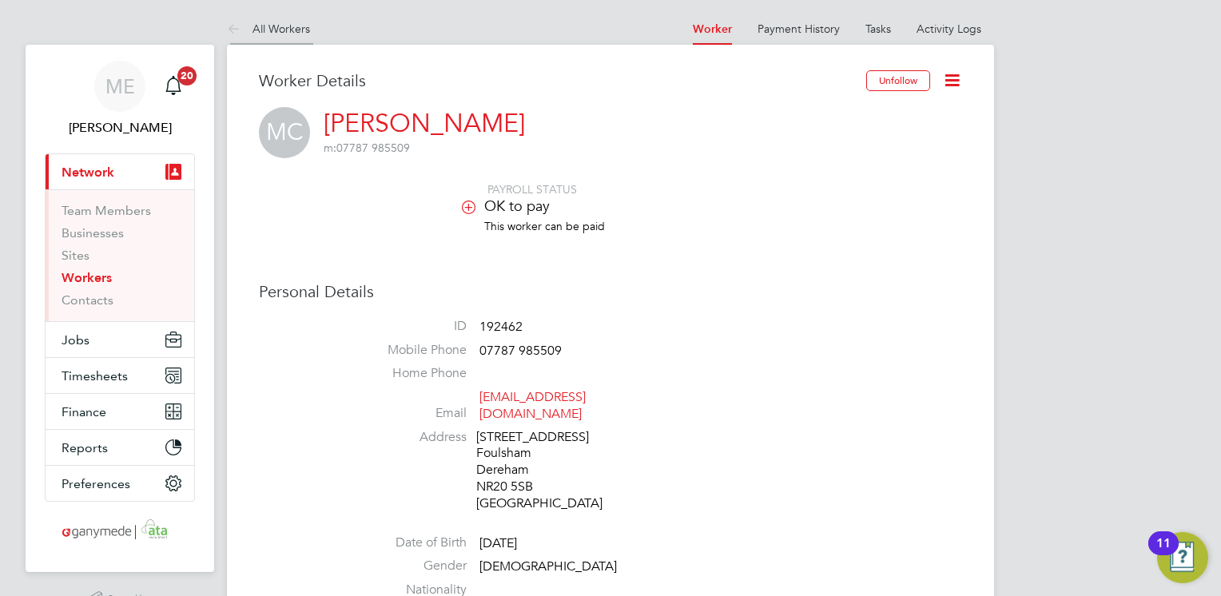
click at [241, 28] on icon at bounding box center [237, 30] width 20 height 20
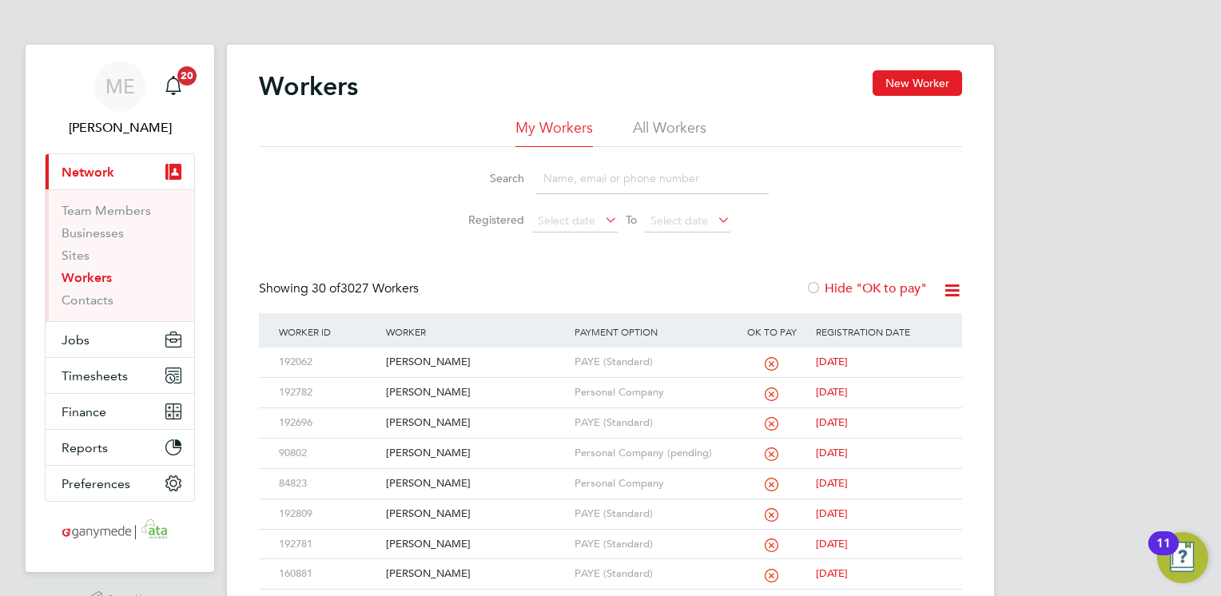
click at [562, 181] on input at bounding box center [651, 178] width 233 height 31
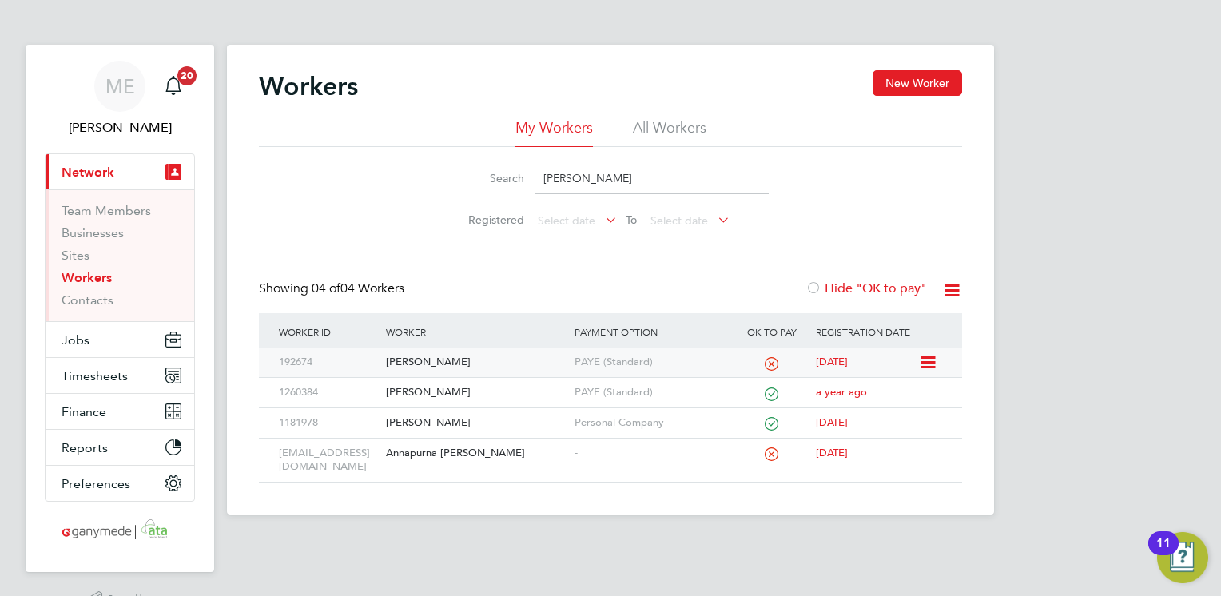
type input "[PERSON_NAME]"
click at [505, 363] on div "[PERSON_NAME]" at bounding box center [476, 363] width 188 height 30
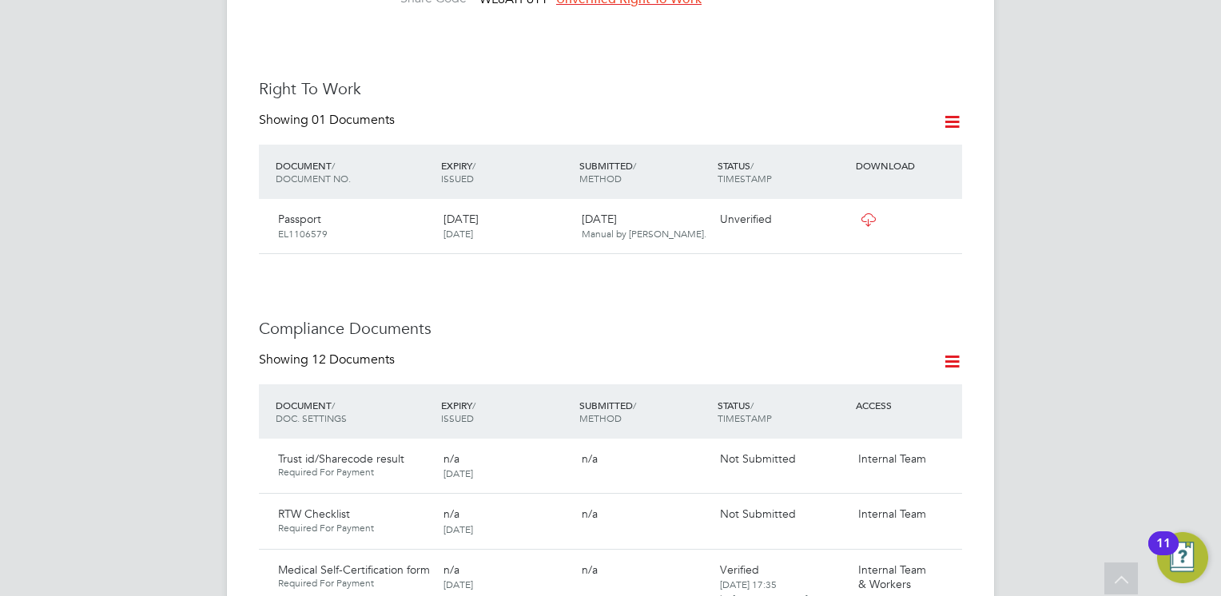
scroll to position [671, 0]
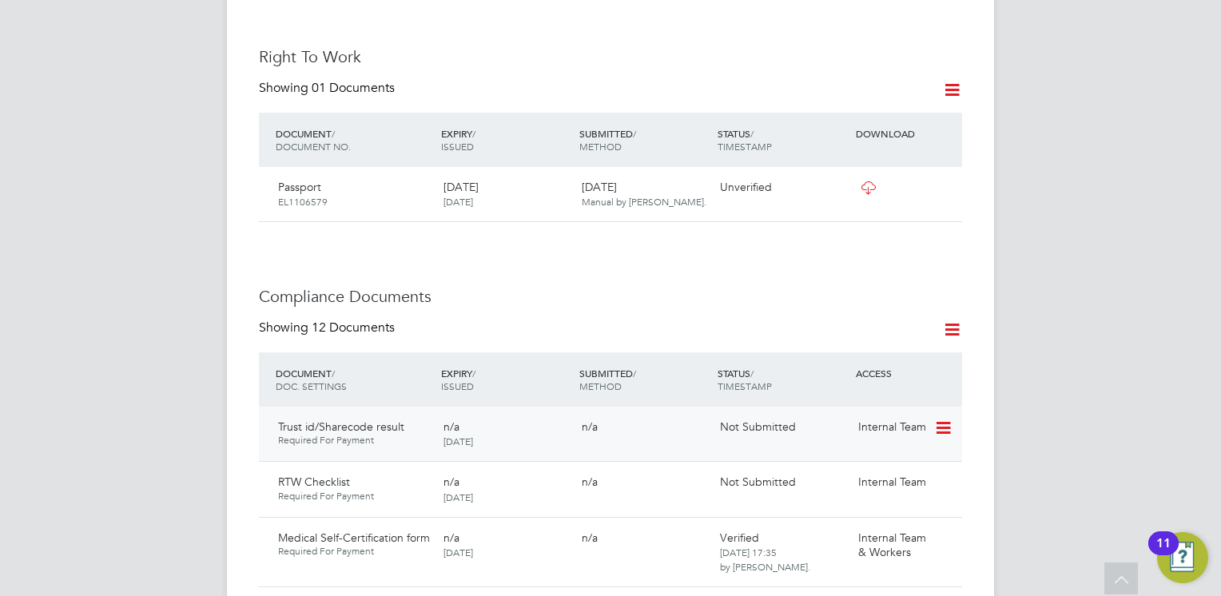
click at [946, 419] on icon at bounding box center [942, 428] width 16 height 19
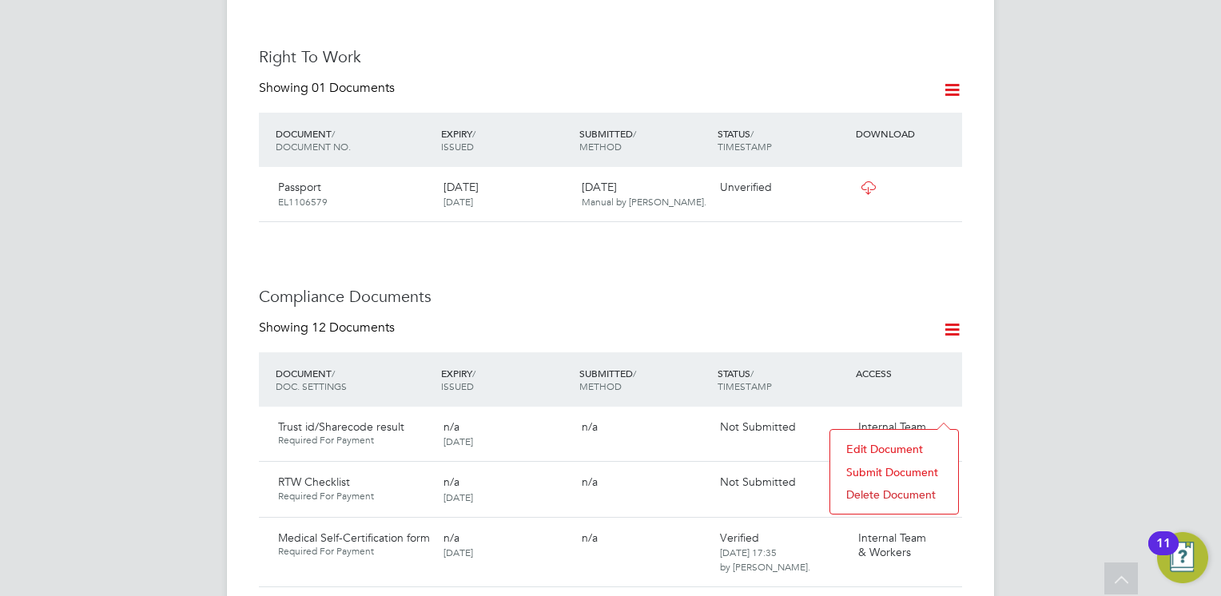
click at [853, 471] on li "Submit Document" at bounding box center [894, 472] width 112 height 22
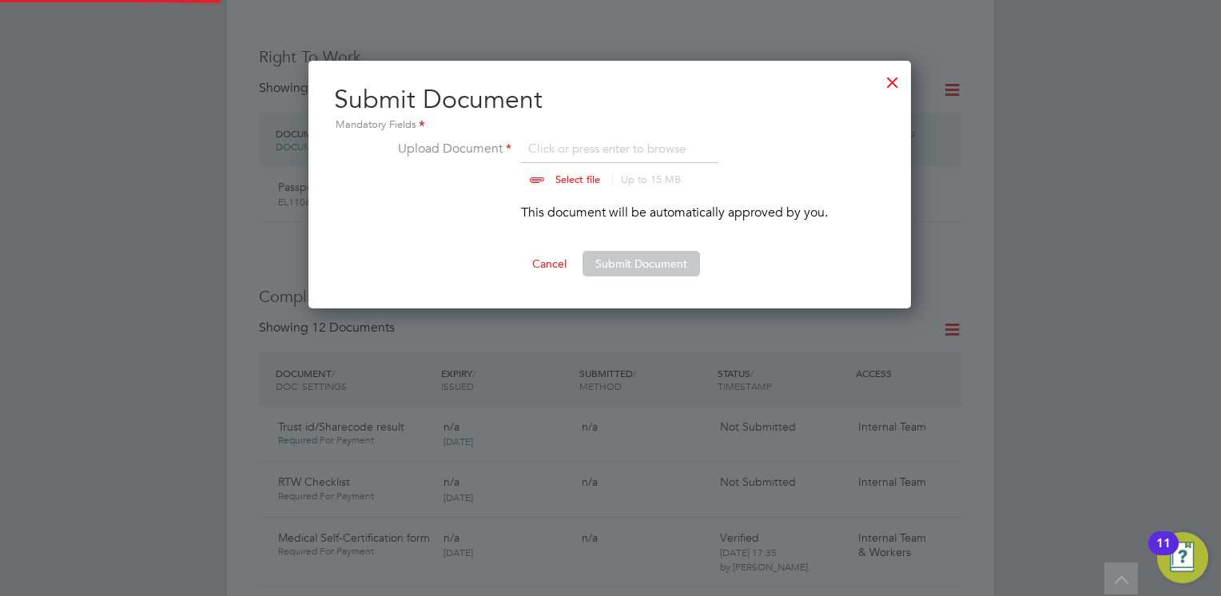
scroll to position [248, 604]
click at [572, 181] on input "file" at bounding box center [592, 163] width 251 height 48
type input "C:\fakepath\Right to work – [DOMAIN_NAME] [PERSON_NAME].pdf"
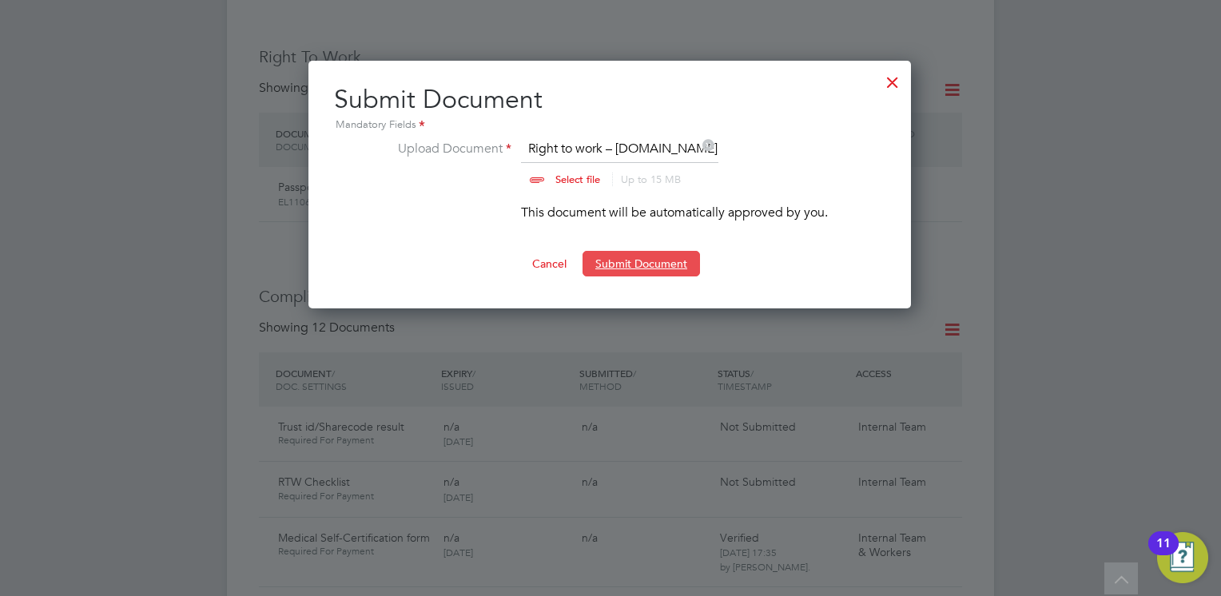
click at [623, 255] on button "Submit Document" at bounding box center [640, 264] width 117 height 26
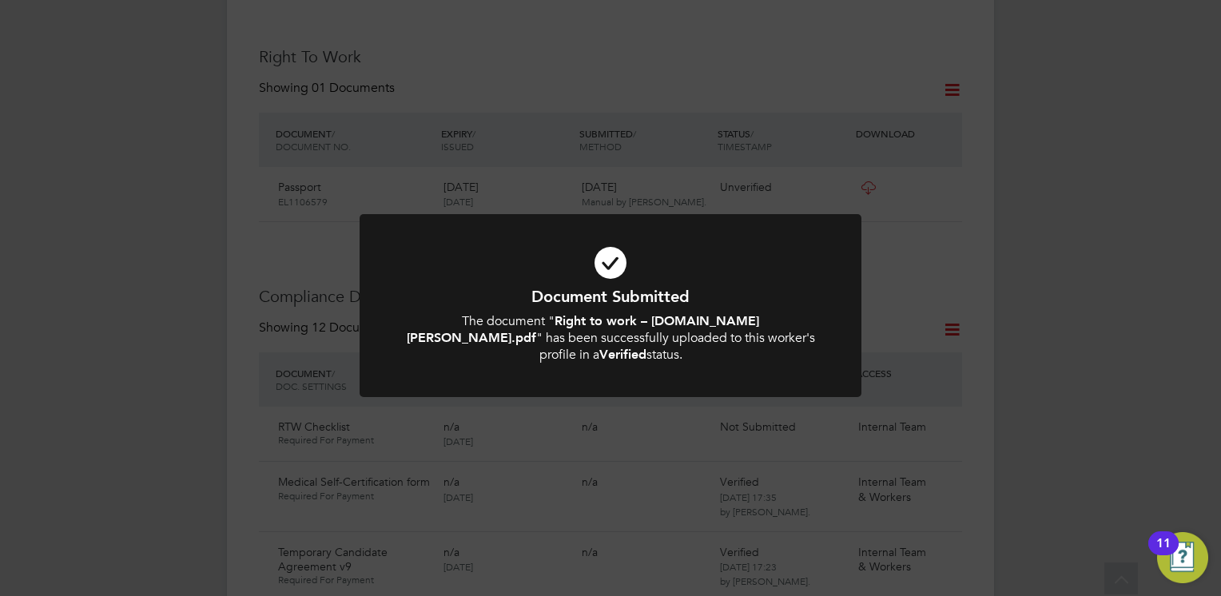
click at [656, 246] on icon at bounding box center [610, 263] width 415 height 62
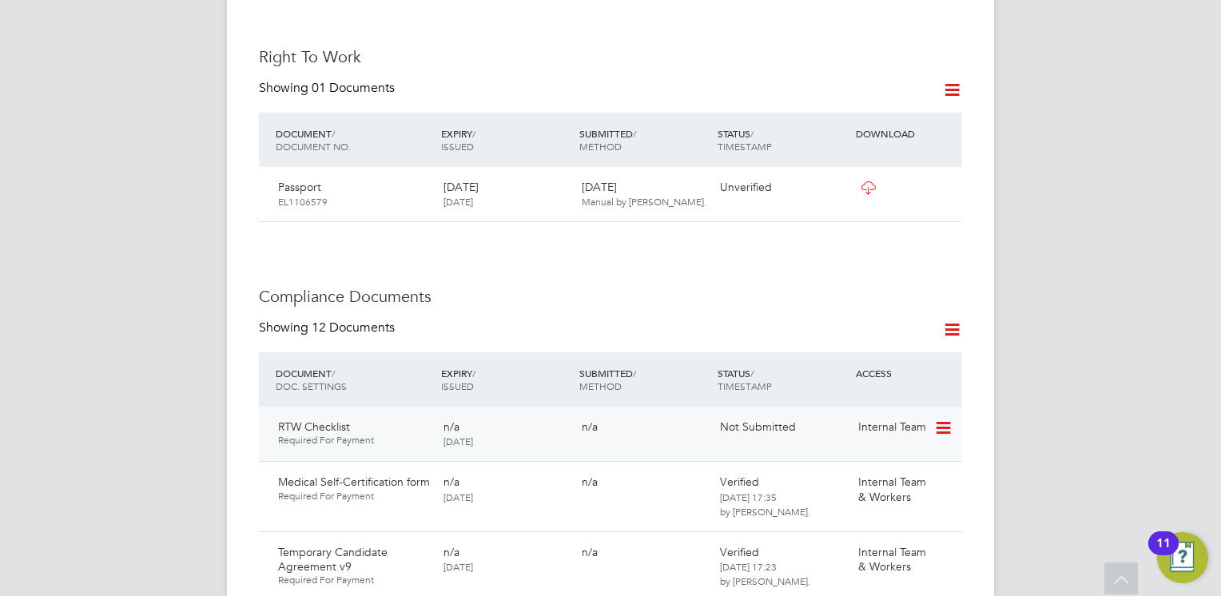
click at [948, 419] on icon at bounding box center [942, 428] width 16 height 19
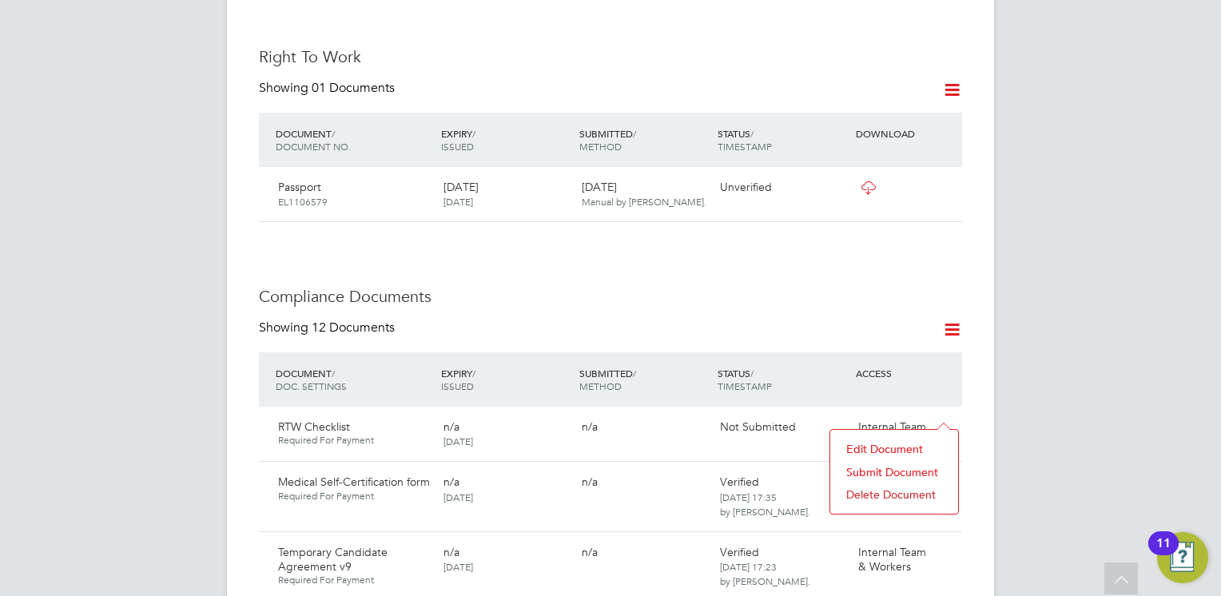
click at [861, 468] on li "Submit Document" at bounding box center [894, 472] width 112 height 22
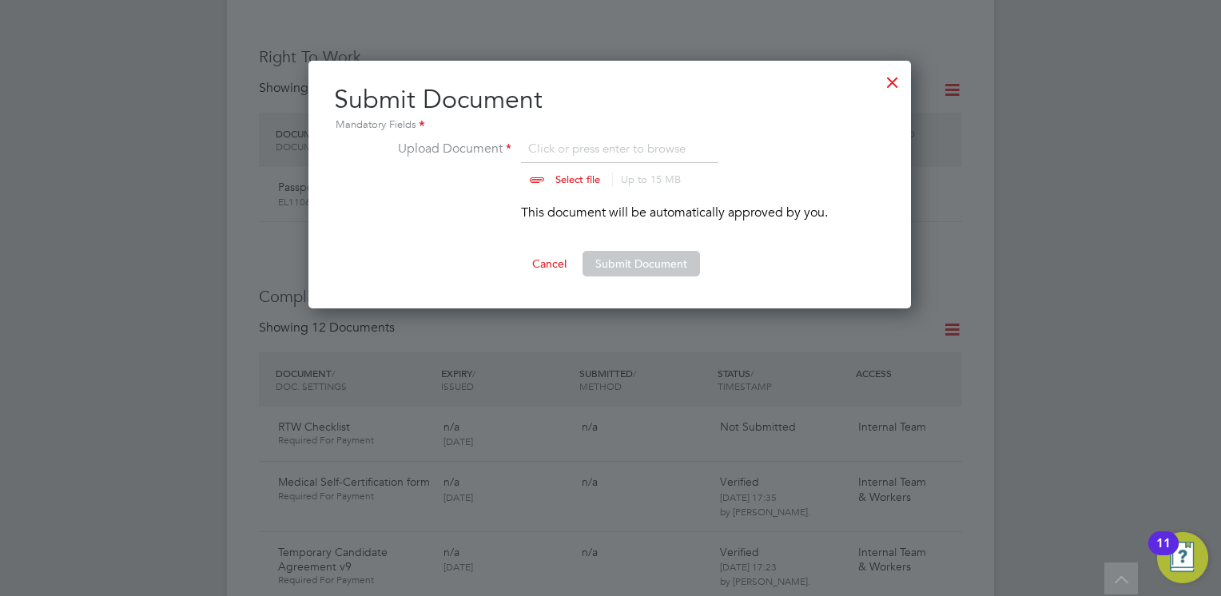
click at [558, 171] on input "file" at bounding box center [592, 163] width 251 height 48
type input "C:\fakepath\Right to Work Checklist - [PERSON_NAME].pdf"
click at [622, 266] on button "Submit Document" at bounding box center [640, 264] width 117 height 26
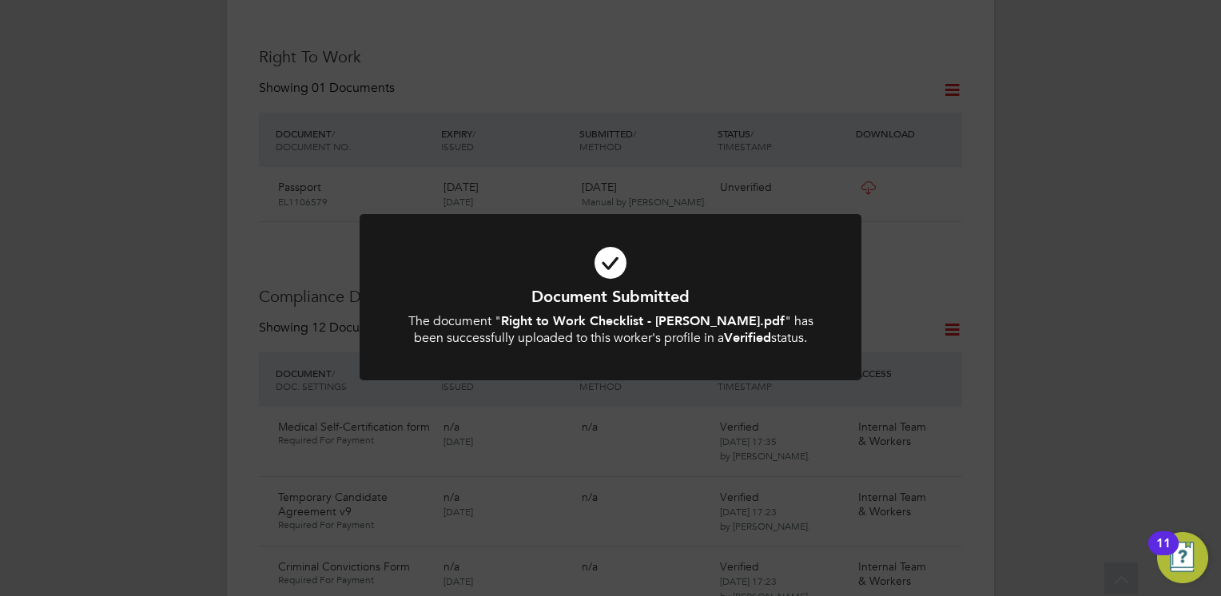
click at [582, 234] on icon at bounding box center [610, 263] width 415 height 62
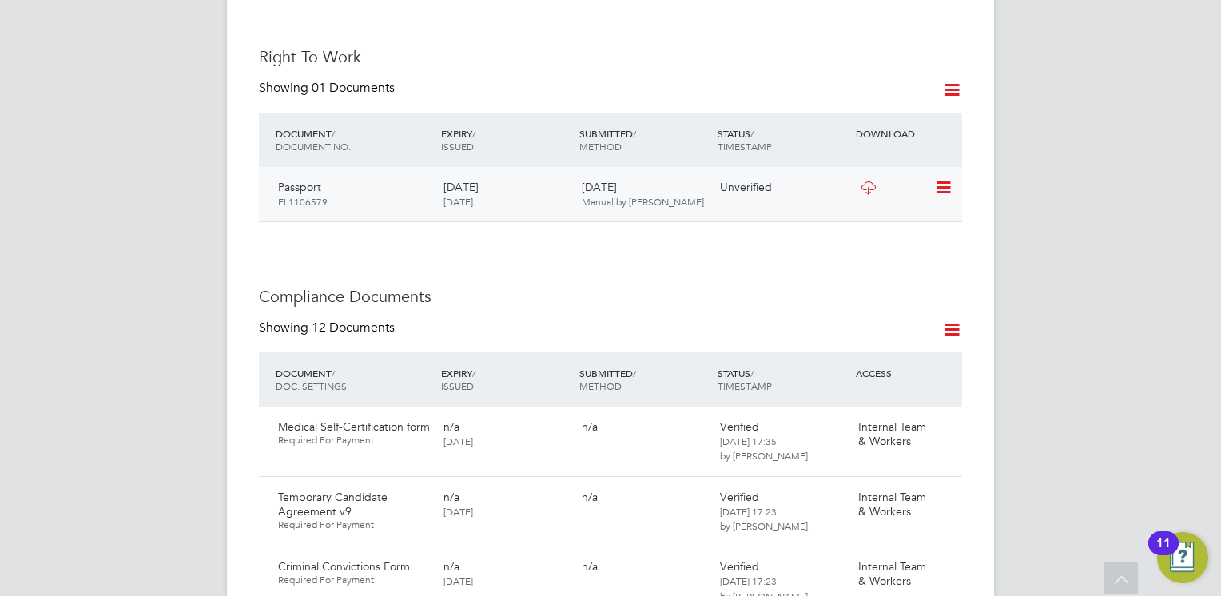
click at [946, 178] on icon at bounding box center [942, 187] width 16 height 19
click at [866, 206] on li "Verify Document" at bounding box center [891, 209] width 117 height 22
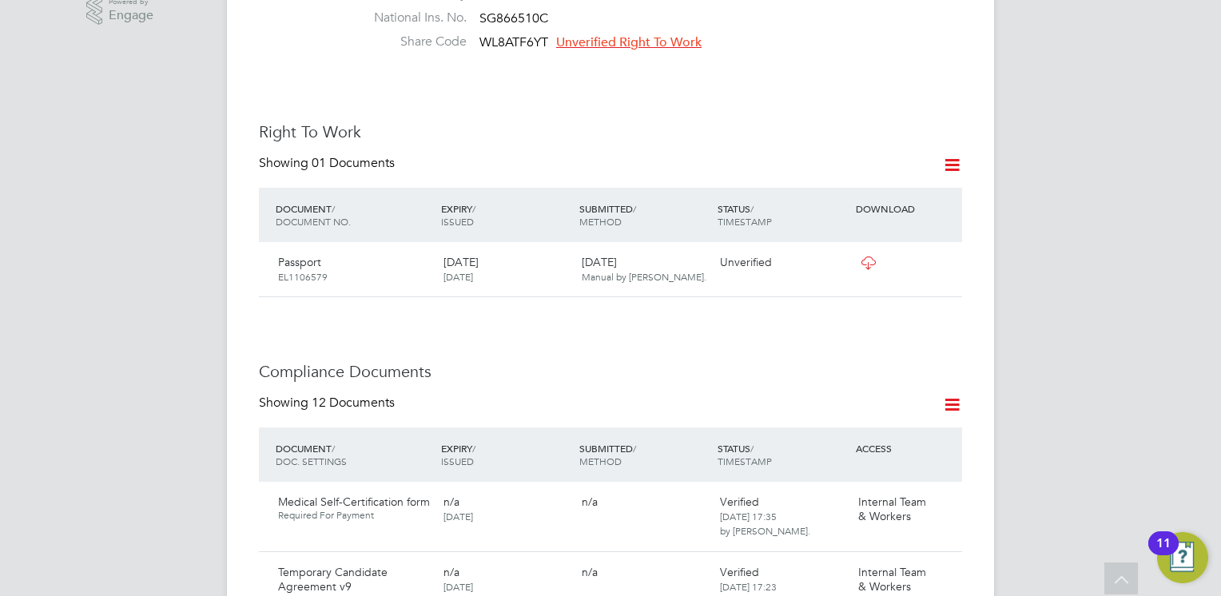
scroll to position [0, 0]
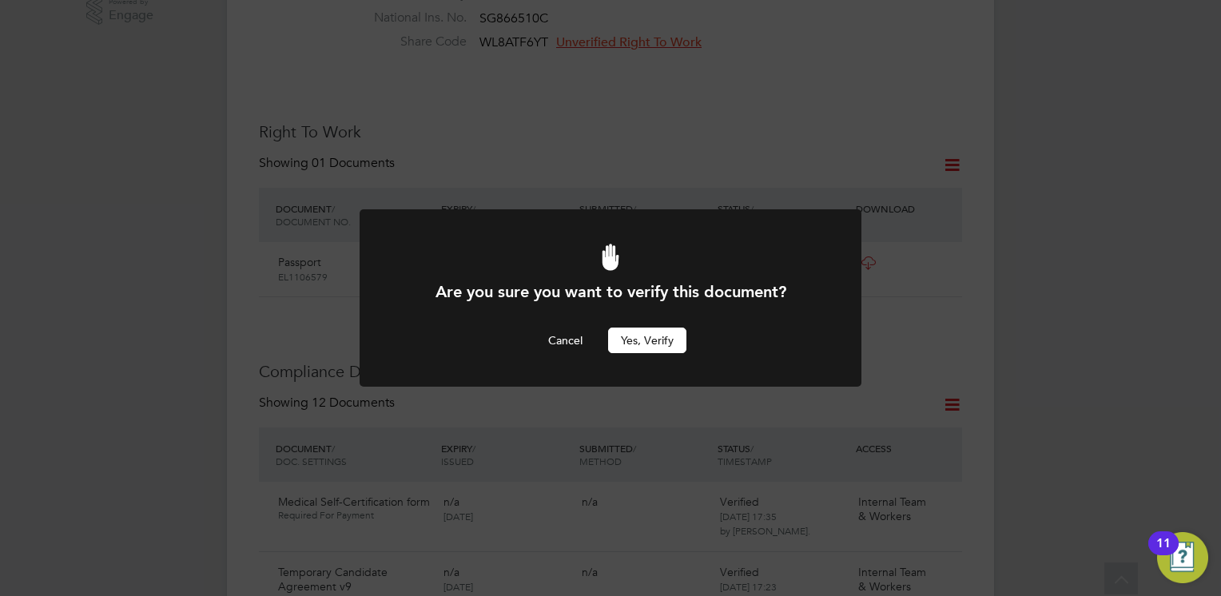
click at [653, 333] on button "Yes, verify" at bounding box center [647, 341] width 78 height 26
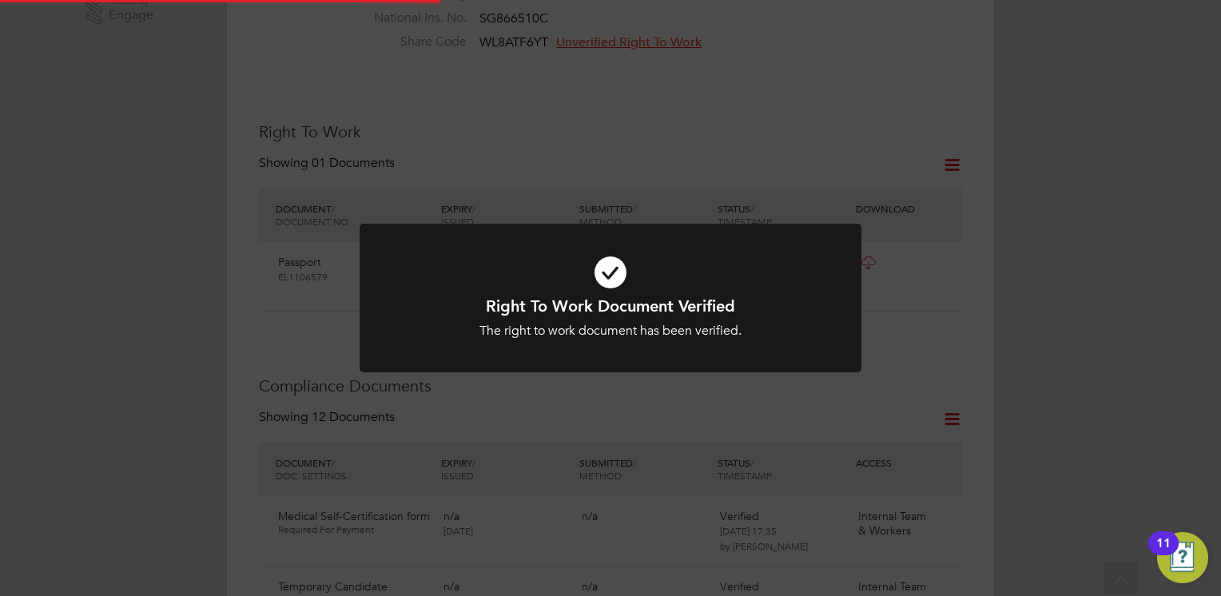
click at [572, 298] on h1 "Right To Work Document Verified" at bounding box center [610, 306] width 415 height 21
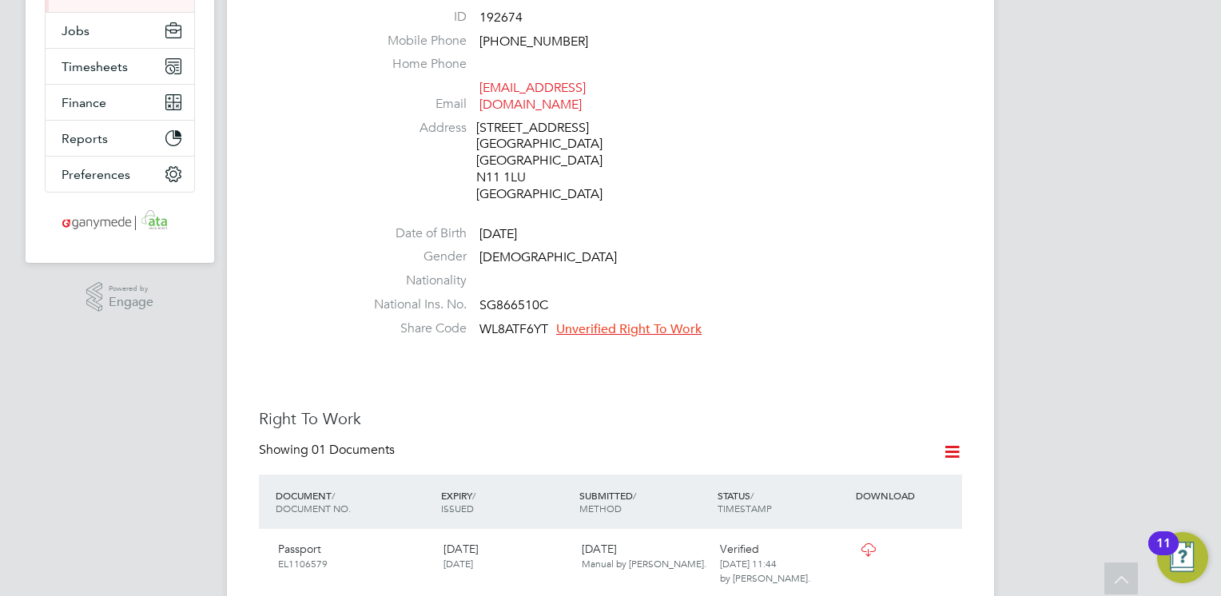
scroll to position [276, 0]
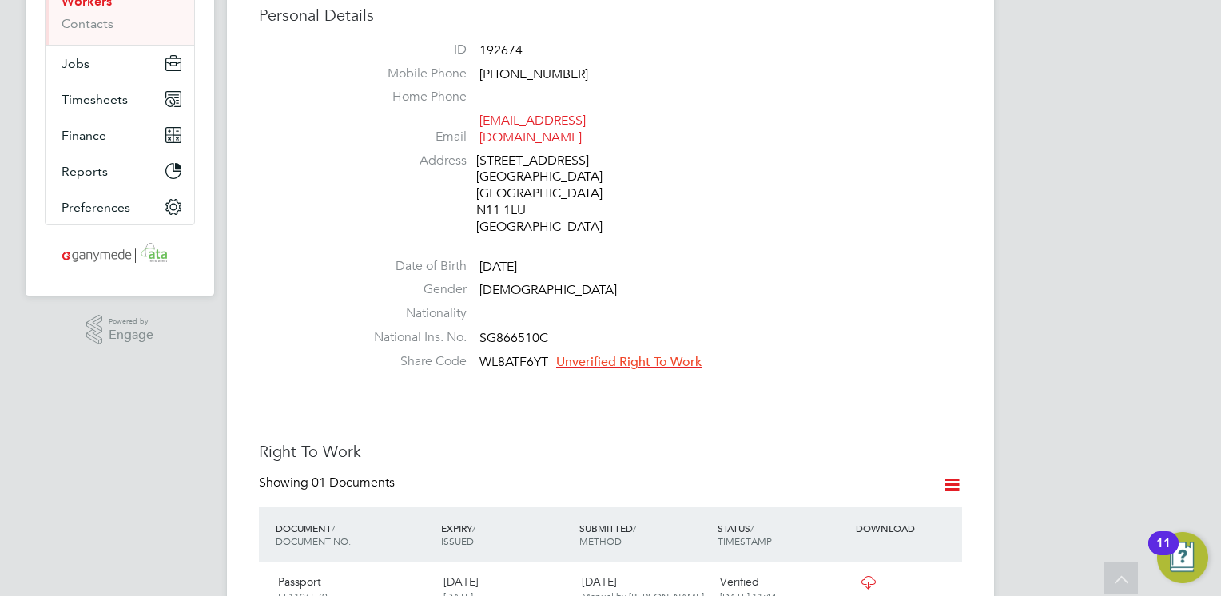
click at [572, 354] on span "Unverified Right To Work" at bounding box center [628, 362] width 145 height 16
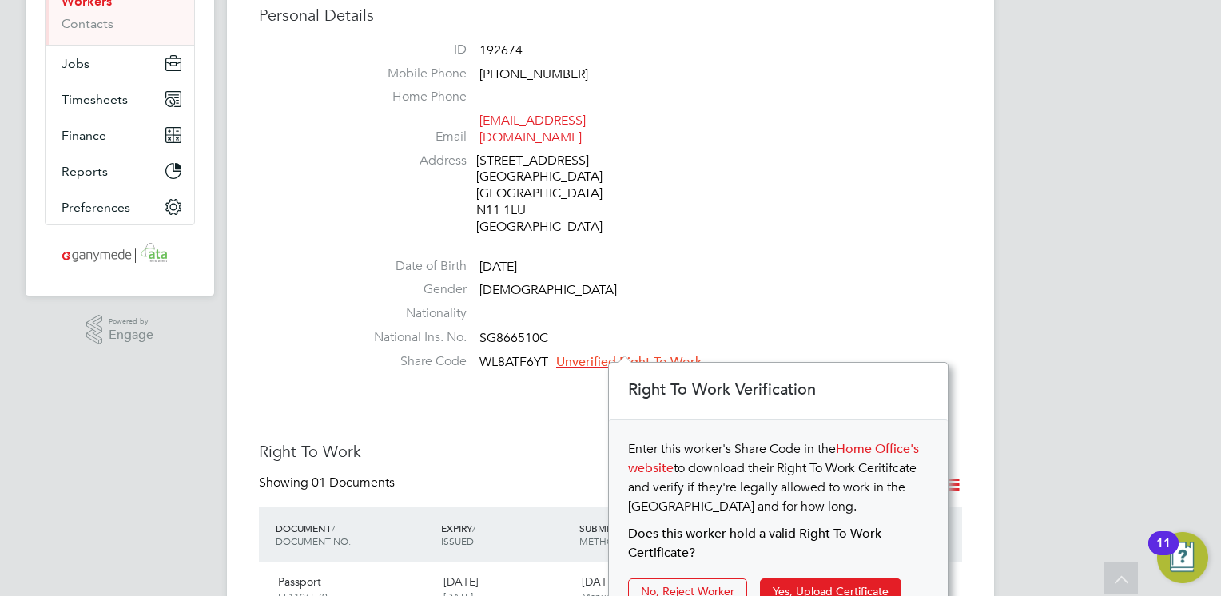
scroll to position [16, 145]
click at [778, 582] on button "Yes, Upload Certificate" at bounding box center [830, 591] width 141 height 26
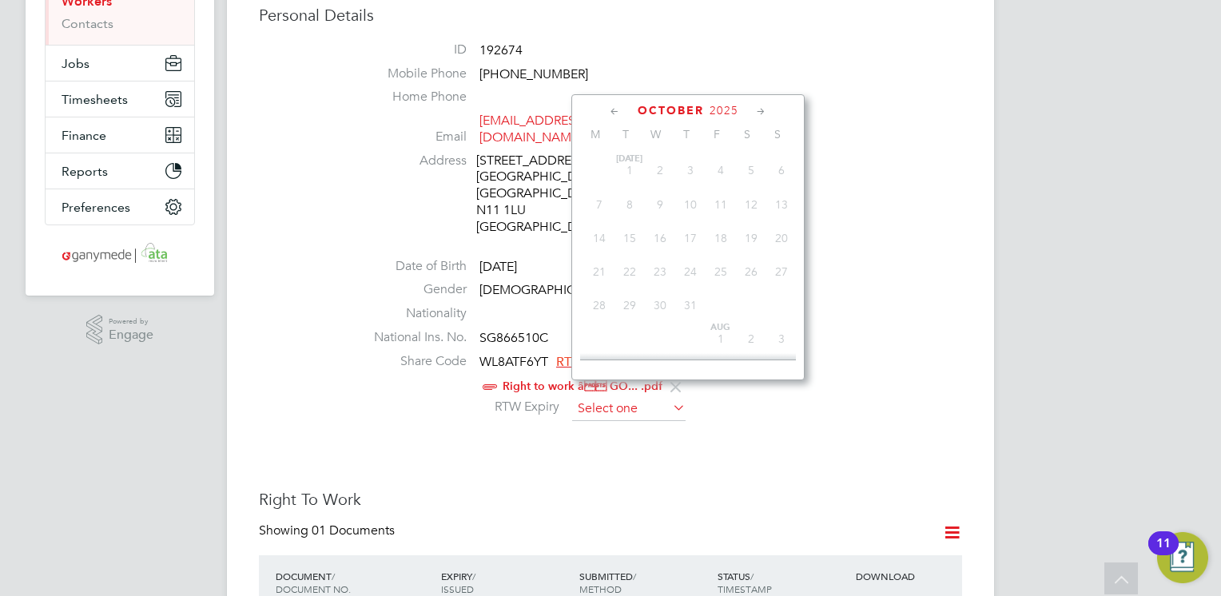
click at [582, 397] on input at bounding box center [628, 409] width 113 height 24
click at [682, 107] on span "October" at bounding box center [670, 111] width 66 height 14
click at [721, 105] on span "2025" at bounding box center [723, 111] width 29 height 14
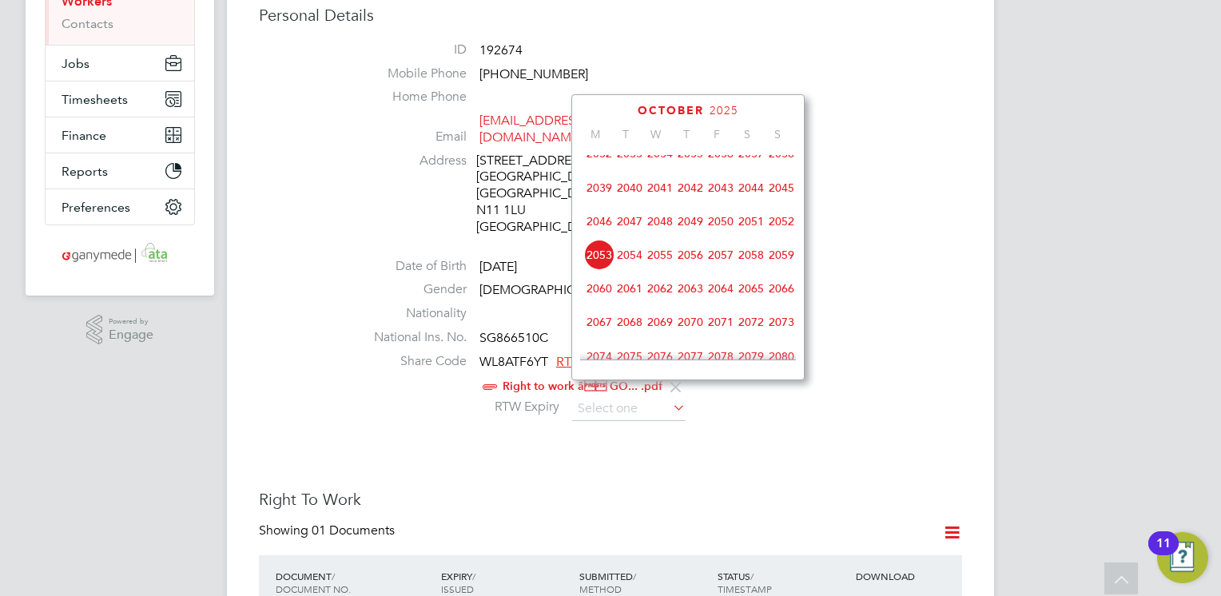
scroll to position [591, 0]
click at [626, 336] on span "2075" at bounding box center [629, 321] width 30 height 30
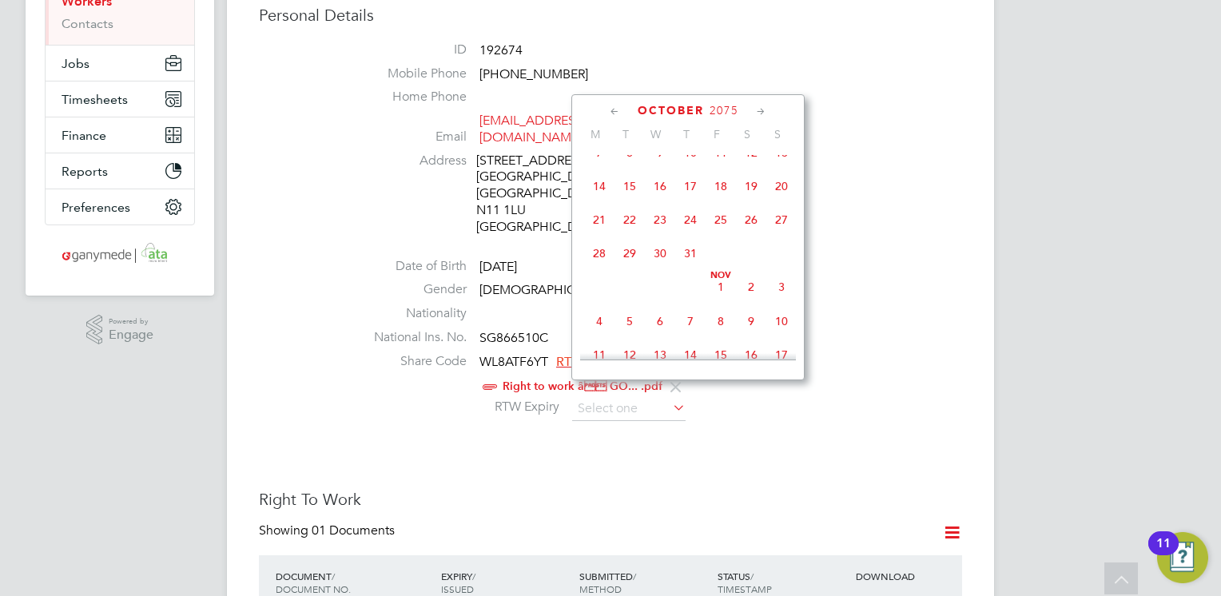
scroll to position [559, 0]
click at [693, 165] on span "3" at bounding box center [690, 150] width 30 height 30
type input "[DATE]"
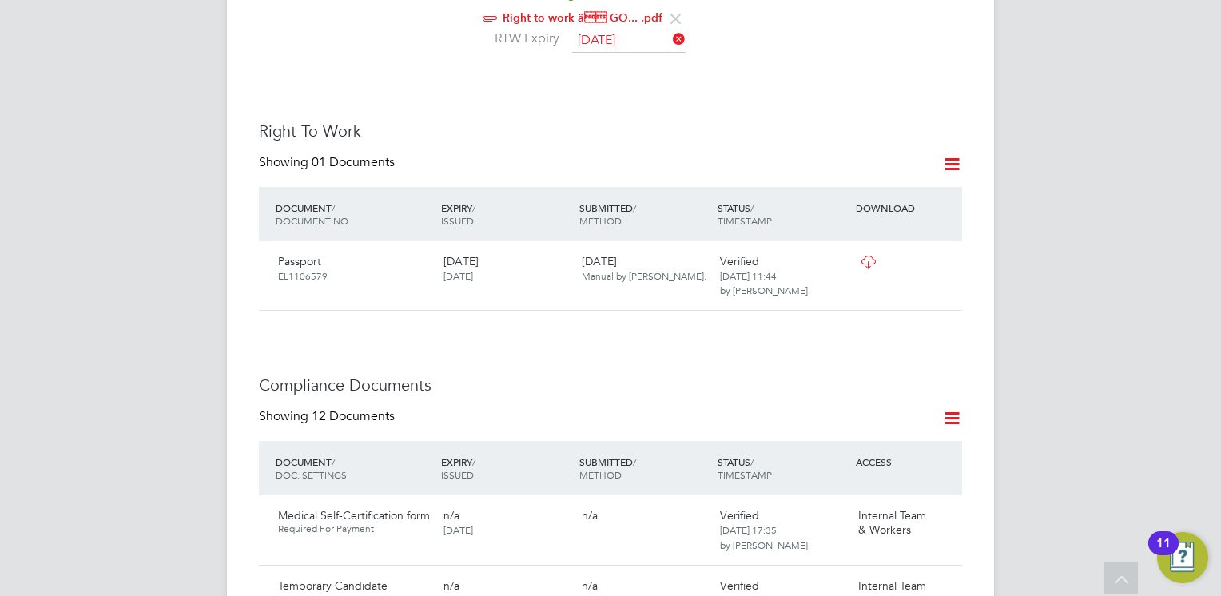
scroll to position [671, 0]
